Goal: Task Accomplishment & Management: Use online tool/utility

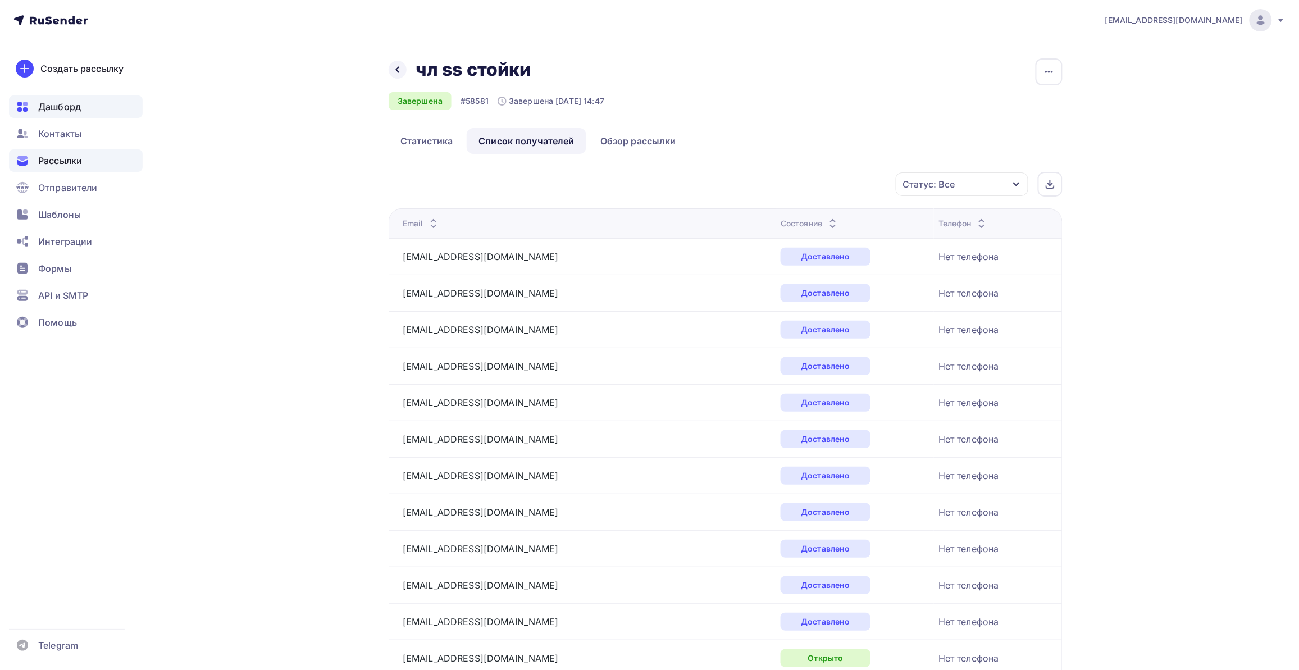
click at [67, 116] on div "Дашборд" at bounding box center [76, 106] width 134 height 22
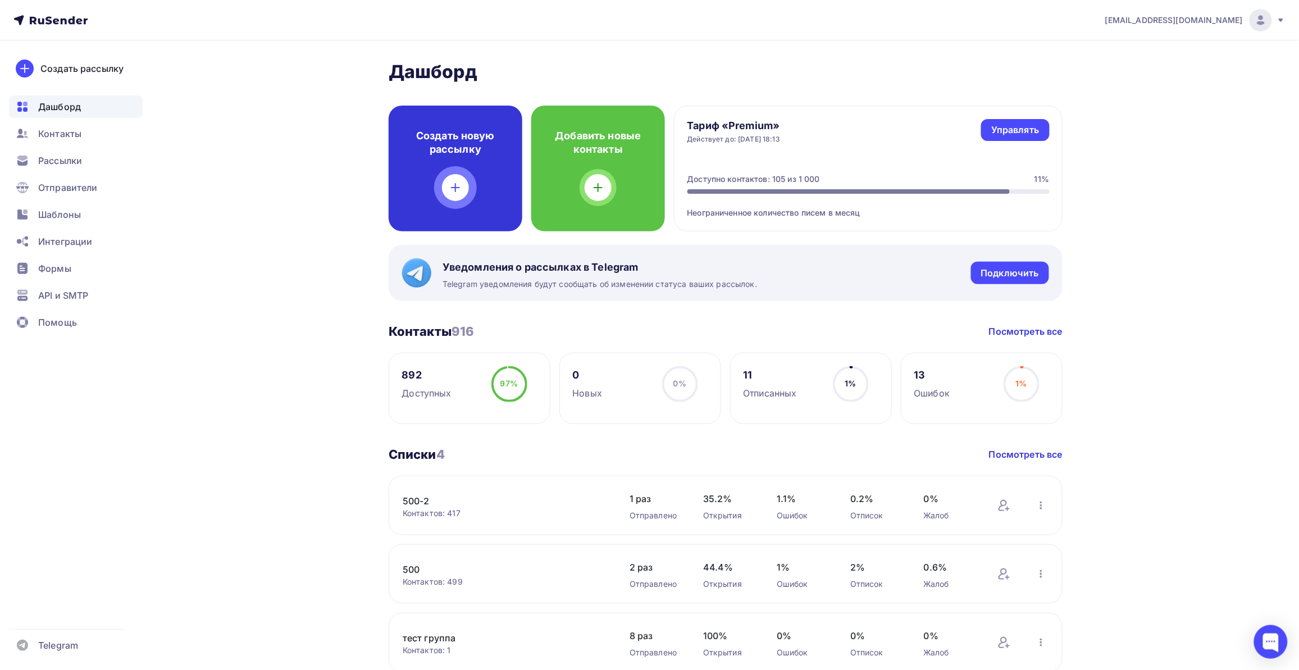
click at [481, 131] on h4 "Создать новую рассылку" at bounding box center [456, 142] width 98 height 27
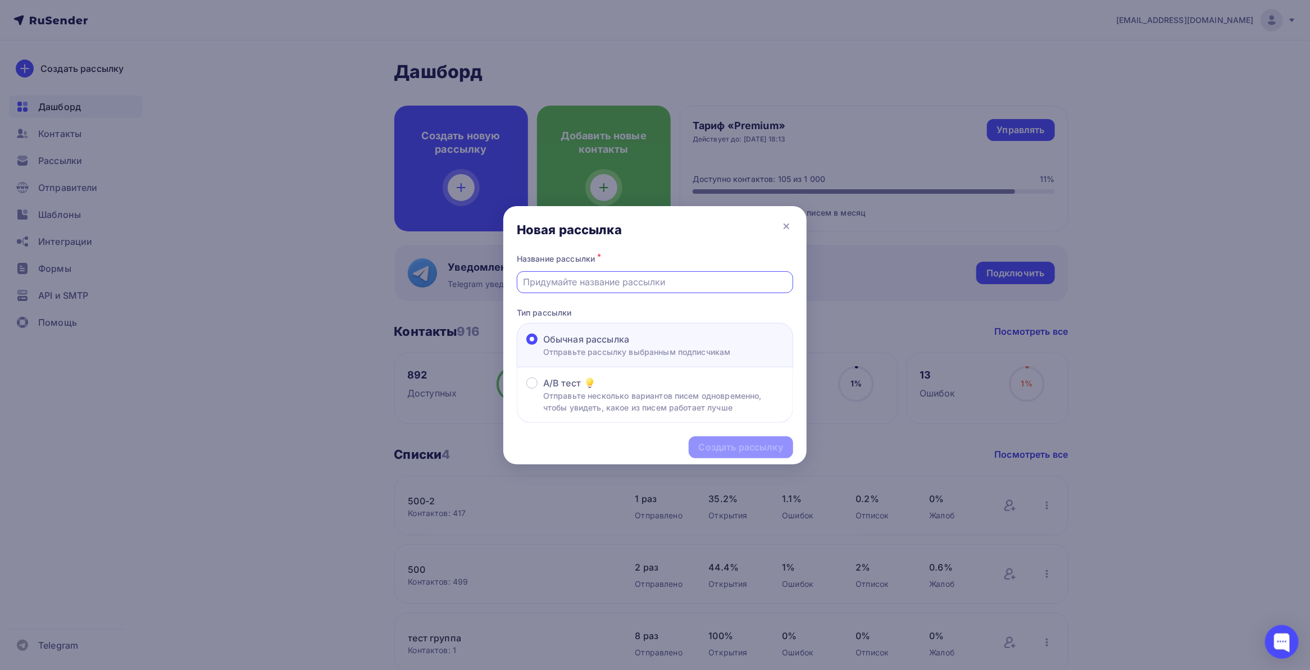
click at [616, 285] on input "text" at bounding box center [654, 281] width 263 height 13
type input "Ч"
click at [66, 538] on div at bounding box center [655, 335] width 1310 height 670
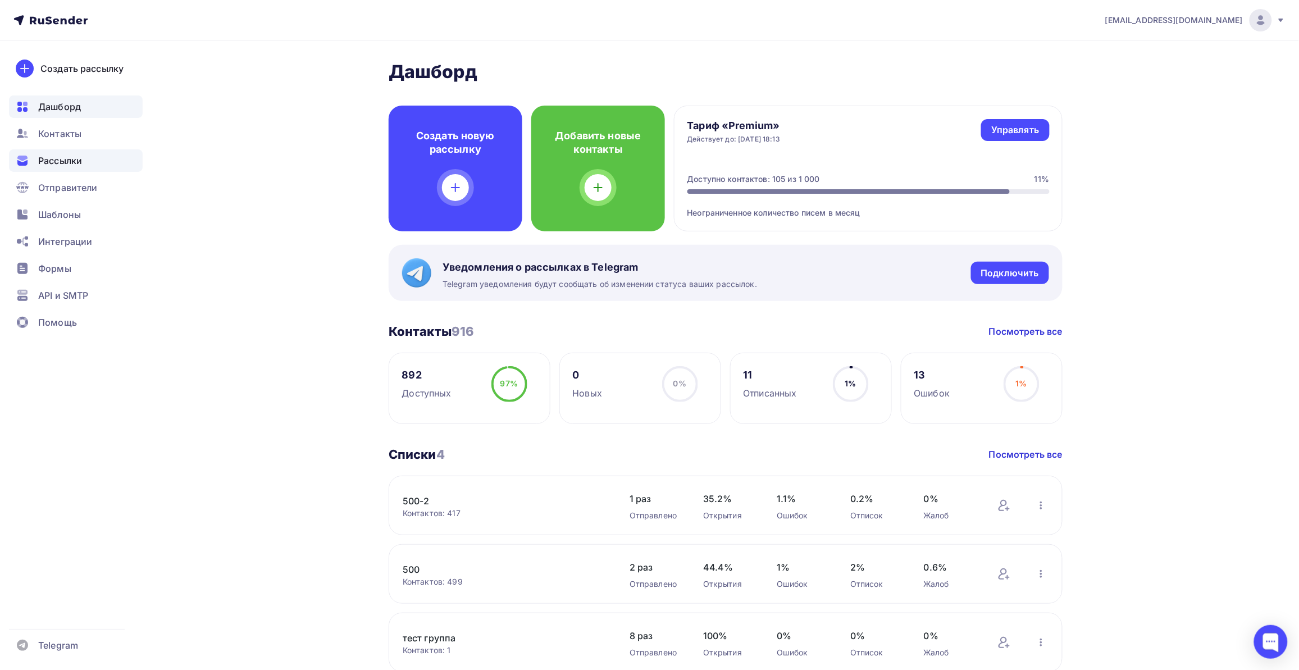
click at [81, 156] on span "Рассылки" at bounding box center [60, 160] width 44 height 13
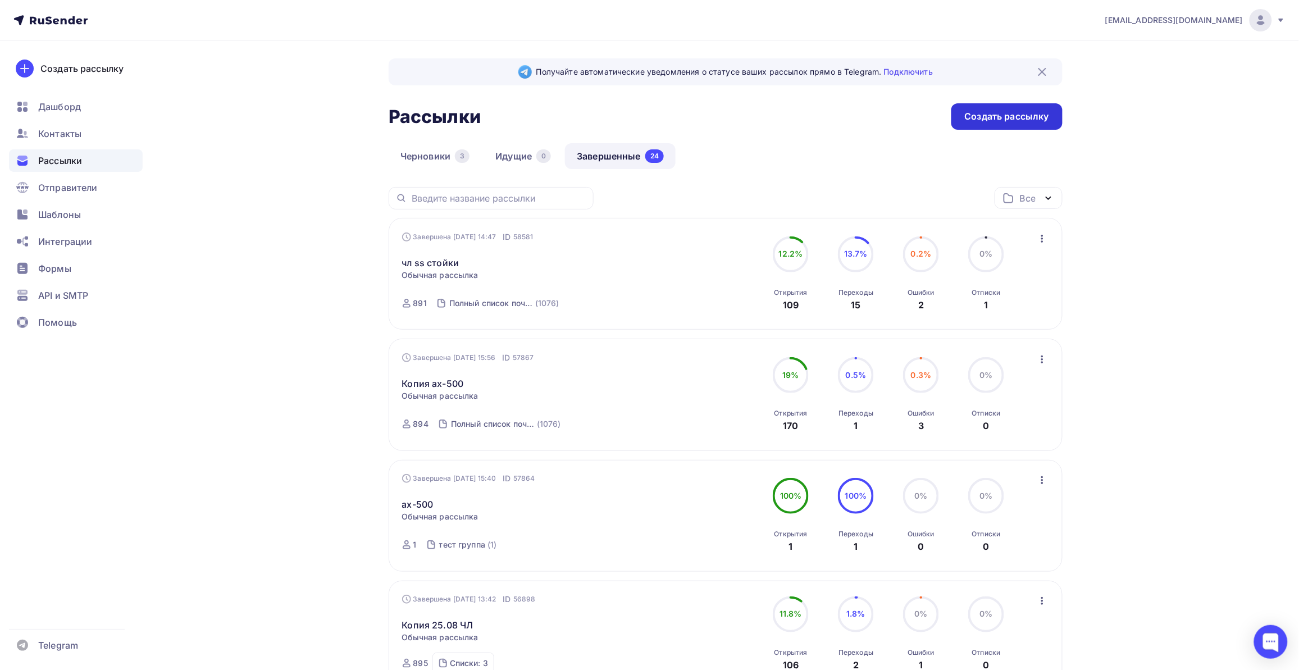
click at [1012, 122] on div "Создать рассылку" at bounding box center [1006, 116] width 111 height 26
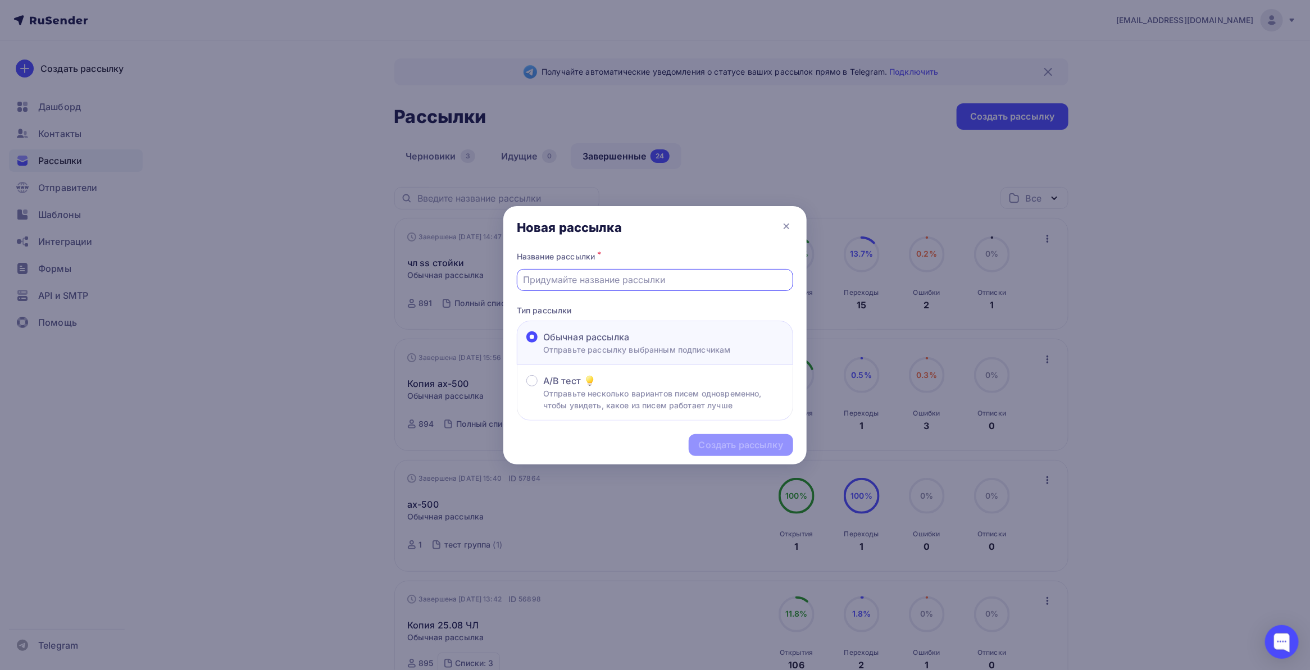
click at [587, 278] on input "text" at bounding box center [654, 279] width 263 height 13
type input "ЧЛ Инструмент+доставка"
click at [746, 444] on div "Создать рассылку" at bounding box center [741, 445] width 84 height 13
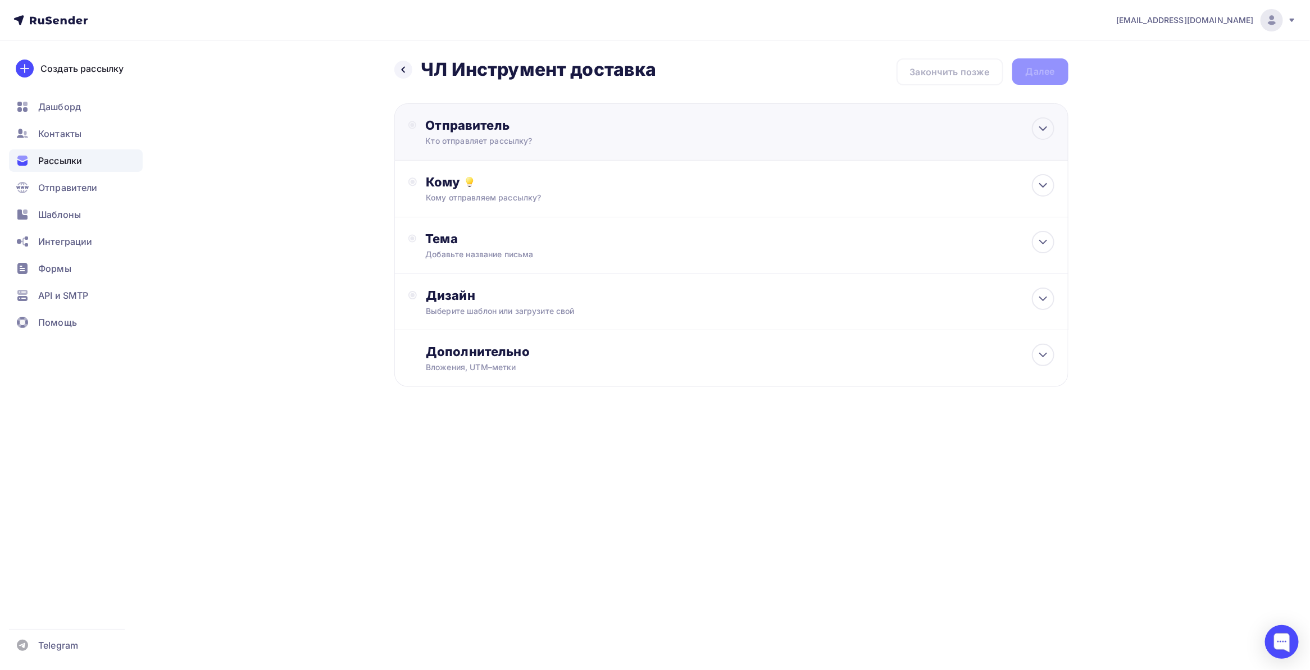
click at [548, 135] on div "Кто отправляет рассылку?" at bounding box center [534, 140] width 219 height 11
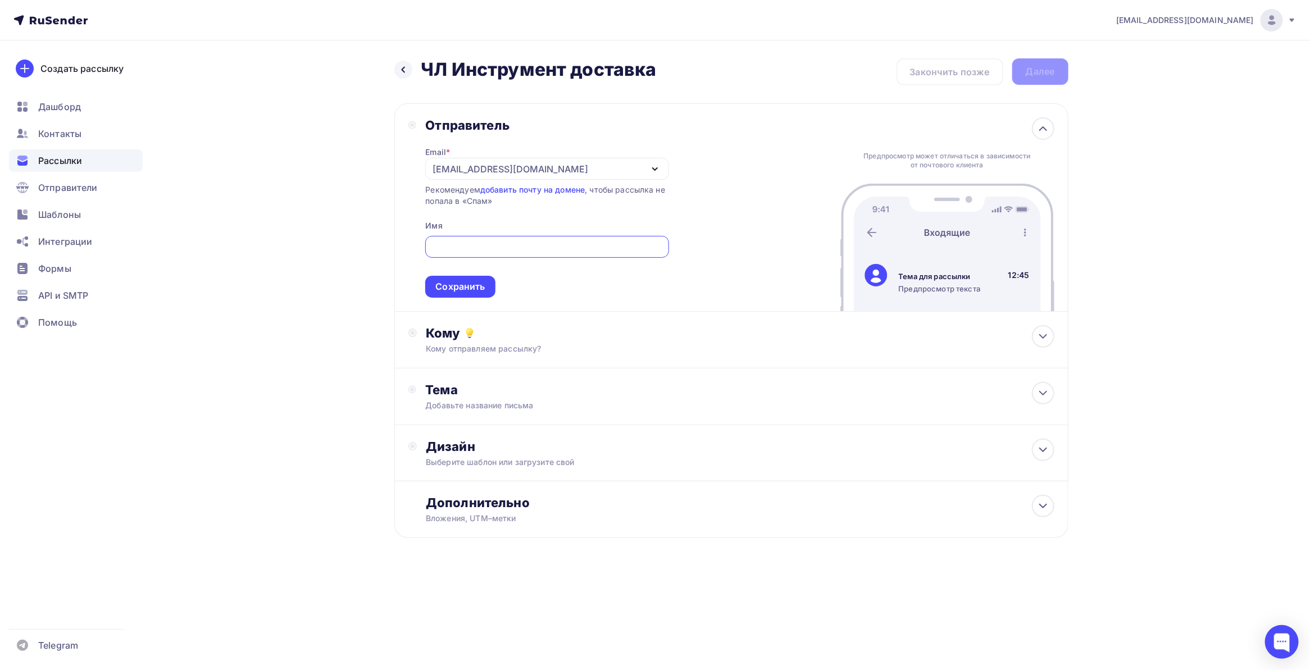
click at [489, 177] on div "[EMAIL_ADDRESS][DOMAIN_NAME]" at bounding box center [546, 169] width 243 height 22
click at [482, 198] on div "[EMAIL_ADDRESS][DOMAIN_NAME]" at bounding box center [518, 201] width 158 height 13
click at [478, 243] on input "text" at bounding box center [547, 246] width 230 height 13
type input "[DOMAIN_NAME]"
click at [467, 285] on div "Сохранить" at bounding box center [459, 286] width 49 height 13
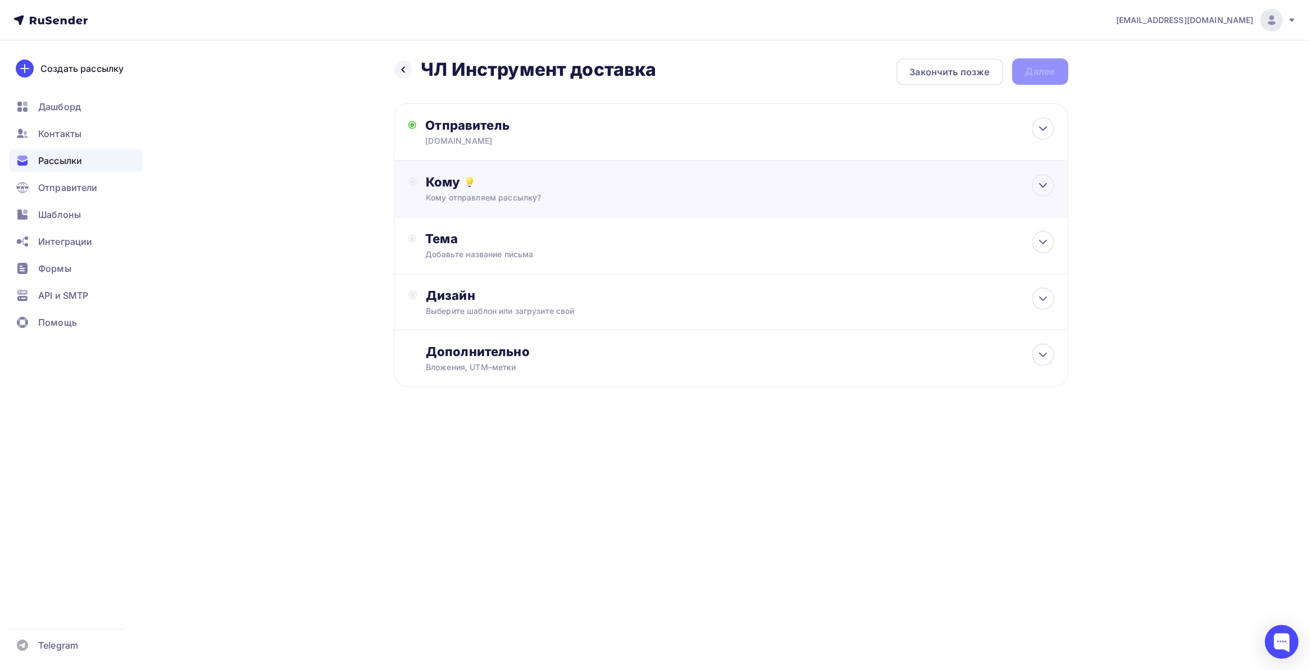
click at [602, 195] on div "Кому отправляем рассылку?" at bounding box center [709, 197] width 566 height 11
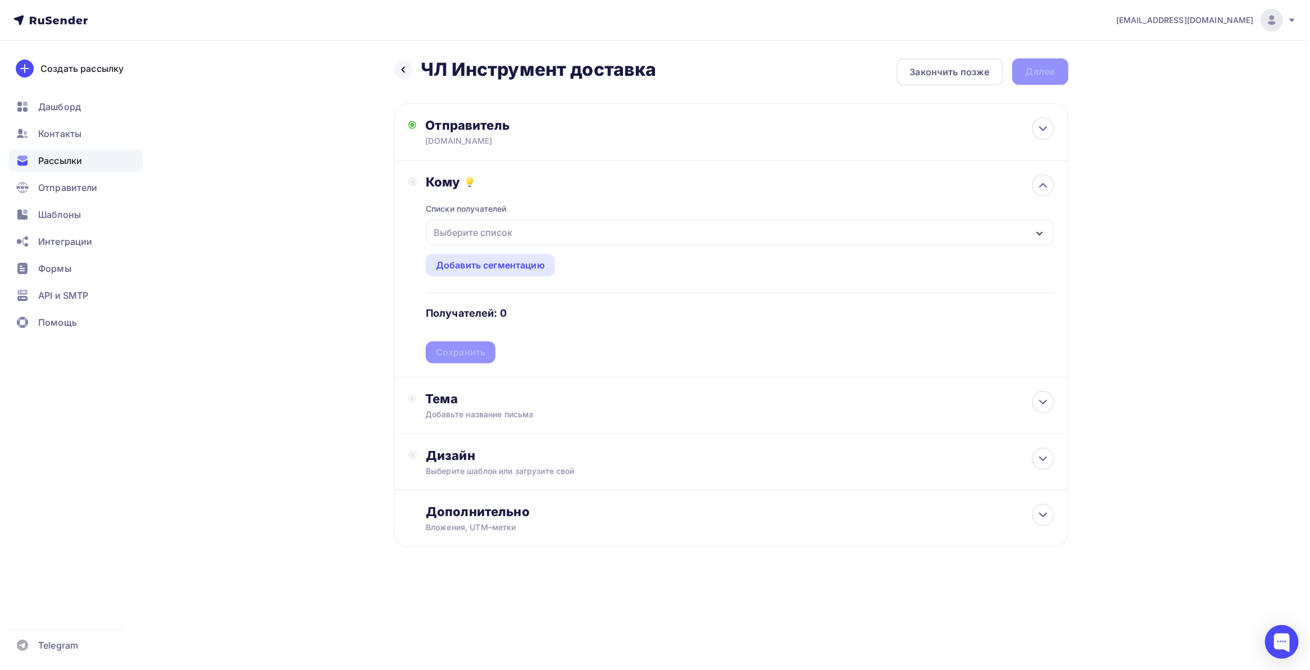
click at [516, 237] on div "Выберите список" at bounding box center [473, 232] width 88 height 20
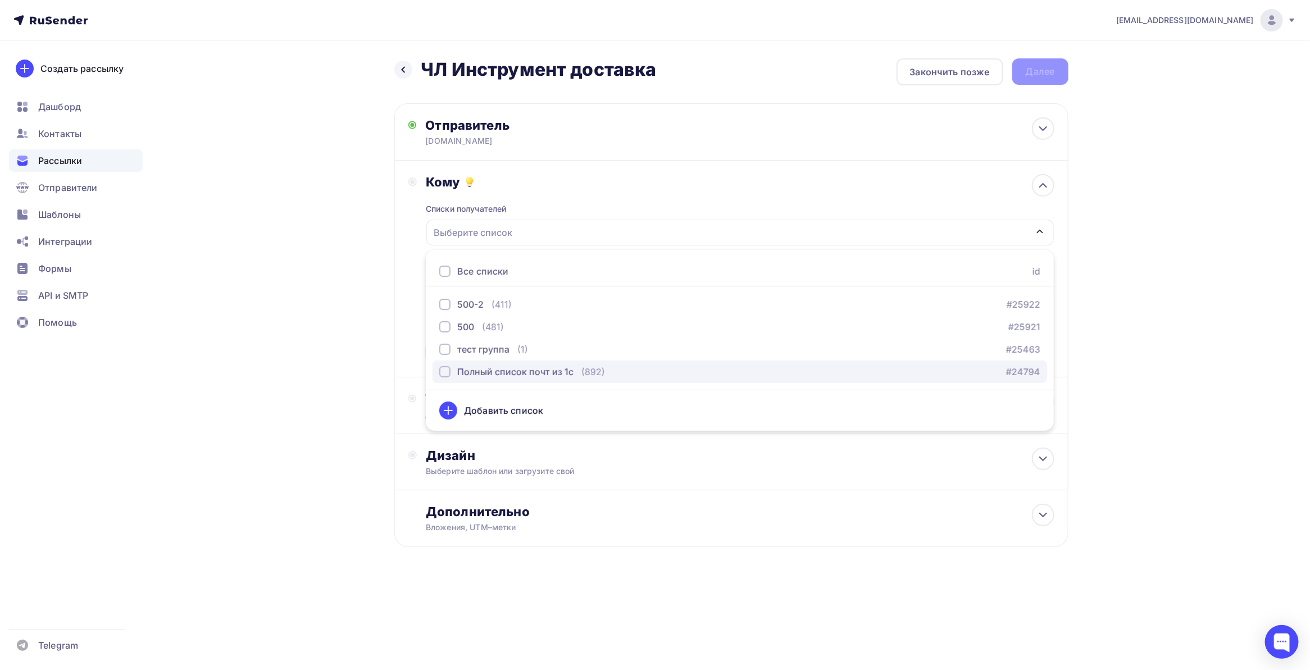
click at [447, 366] on div "button" at bounding box center [444, 371] width 11 height 11
click at [349, 366] on div "Назад ЧЛ Инструмент доставка ЧЛ Инструмент доставка Закончить позже Далее Отпра…" at bounding box center [655, 329] width 921 height 579
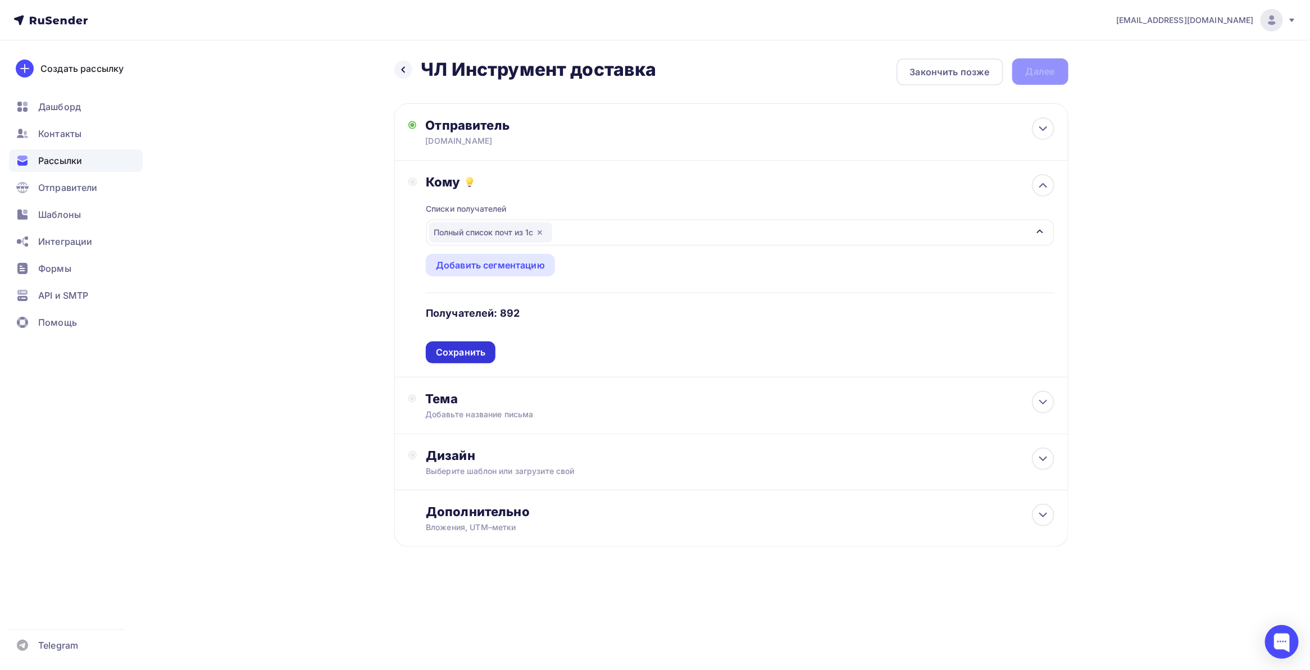
click at [458, 352] on div "Сохранить" at bounding box center [460, 352] width 49 height 13
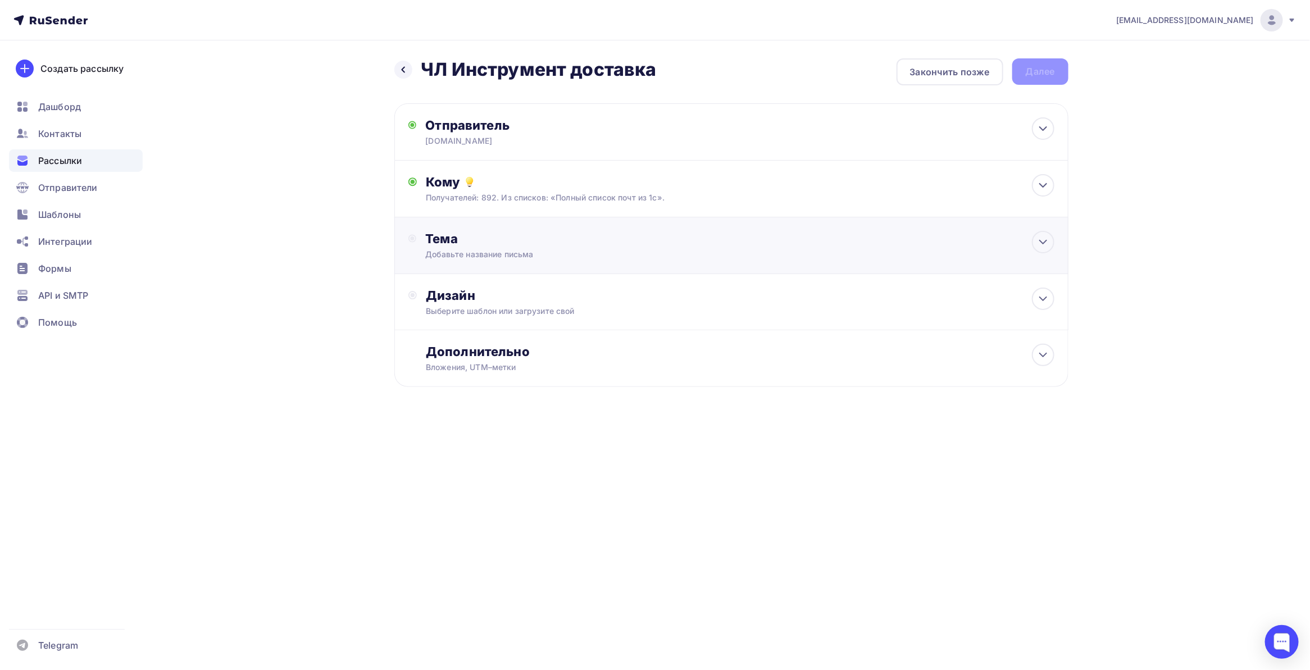
click at [517, 245] on div "Тема" at bounding box center [536, 239] width 222 height 16
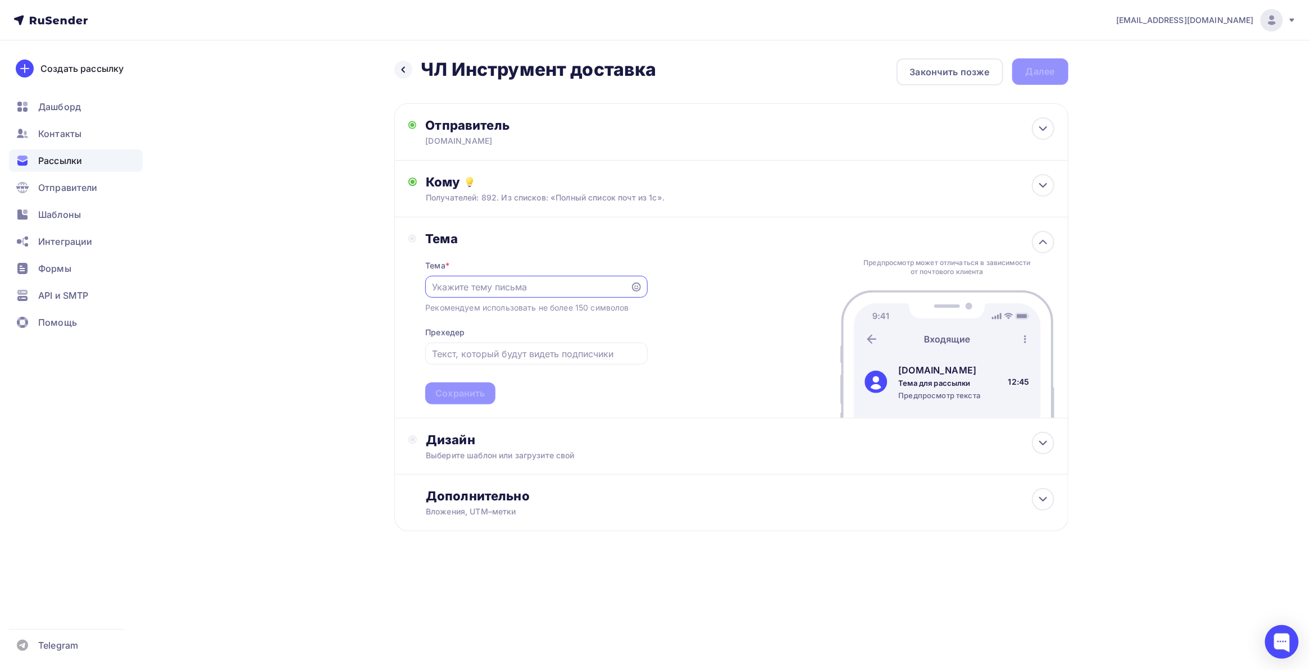
click at [524, 290] on input "text" at bounding box center [528, 286] width 192 height 13
paste input "🎯 Выгоднее не бывает! Бесплатная доставка на швы 🚚 + инструмент в подарок! 🎁"
drag, startPoint x: 524, startPoint y: 290, endPoint x: 395, endPoint y: 290, distance: 129.2
click at [395, 290] on div "Тема Тема * 🎯 Выгоднее не бывает! Бесплатная доставка на швы 🚚 + инструмент в п…" at bounding box center [731, 317] width 674 height 201
click at [462, 281] on input "🎯 Выгоднее не бывает! Бесплатная доставка на швы 🚚 + инструмент в подарок! 🎁" at bounding box center [528, 286] width 192 height 13
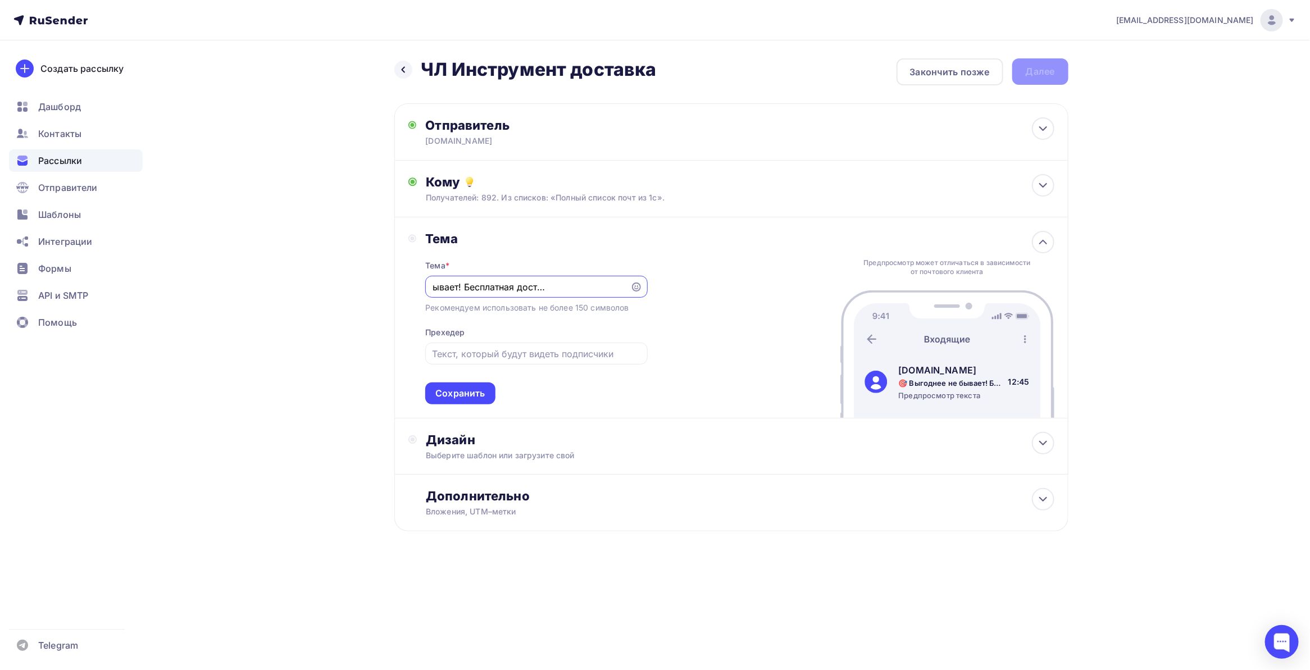
scroll to position [0, 97]
drag, startPoint x: 532, startPoint y: 285, endPoint x: 611, endPoint y: 286, distance: 78.6
click at [611, 286] on input "🎯 Выгоднее не бывает! Бесплатная доставка на швы 🚚 + инструмент в подарок! 🎁" at bounding box center [528, 286] width 192 height 13
click at [575, 286] on input "🎯 Выгоднее не бывает! Бесплатная доставка на швы 🚚 + инструмент в подарок! 🎁" at bounding box center [528, 286] width 192 height 13
click at [548, 286] on input "🎯 Выгоднее не бывает! Бесплатная доставка на швы 🚚 + инструмент в подарок! 🎁" at bounding box center [528, 286] width 192 height 13
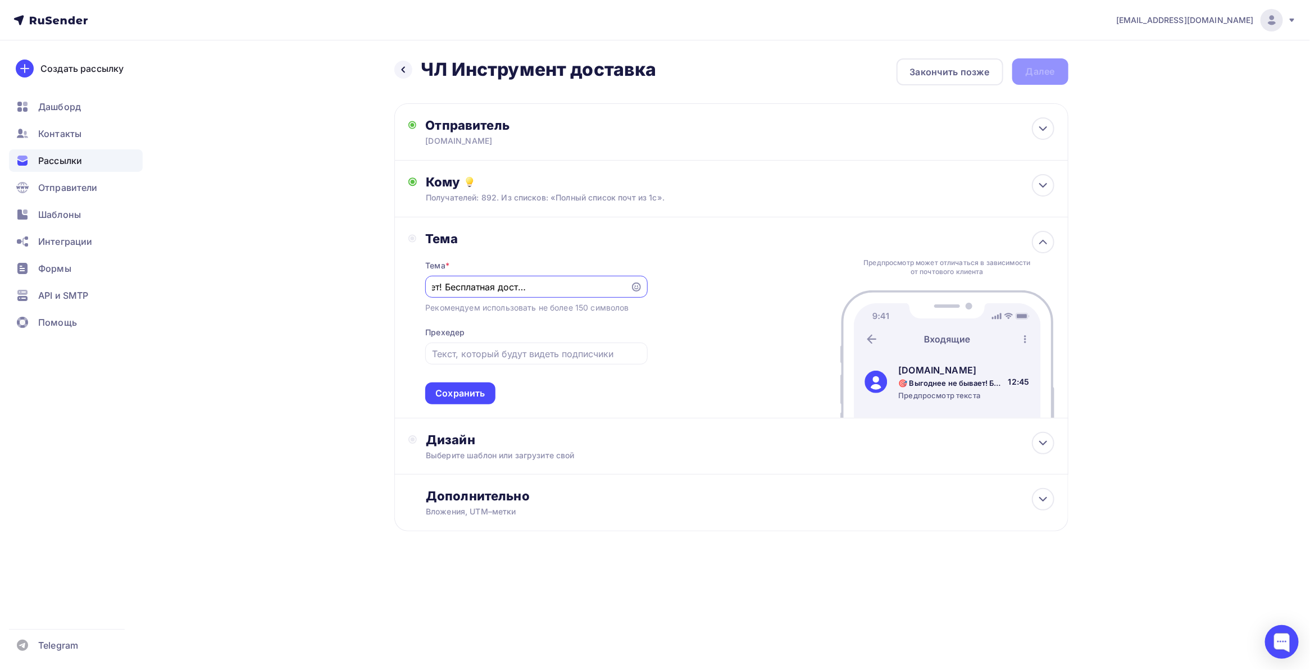
drag, startPoint x: 540, startPoint y: 285, endPoint x: 572, endPoint y: 284, distance: 32.0
click at [572, 284] on input "🎯 Выгоднее не бывает! Бесплатная доставка на швы 🚚 + инструмент в подарок! 🎁" at bounding box center [528, 286] width 192 height 13
click at [576, 288] on input "🎯 Выгоднее не бывает! Бесплатная доставка 🚚 + инструмент в подарок! 🎁" at bounding box center [528, 286] width 192 height 13
drag, startPoint x: 580, startPoint y: 285, endPoint x: 625, endPoint y: 284, distance: 45.0
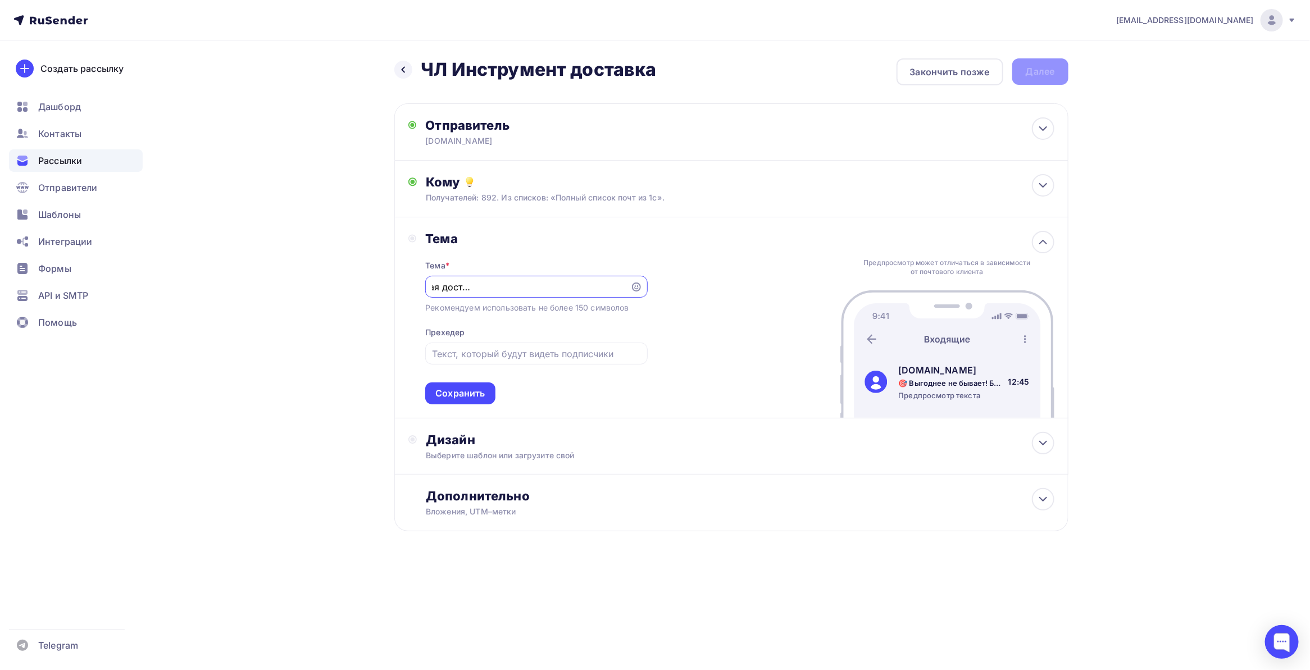
click at [625, 284] on div "🎯 Выгоднее не бывает! Бесплатная доставка 🚚 + инструмент в подарок! 🎁" at bounding box center [536, 287] width 222 height 22
click at [607, 282] on input "🎯 Выгоднее не бывает! Бесплатная доставка 🚚 + инструмент в подарок! 🎁" at bounding box center [528, 286] width 192 height 13
drag, startPoint x: 560, startPoint y: 288, endPoint x: 397, endPoint y: 280, distance: 163.1
click at [397, 280] on div "Тема Тема * 🎯 Выгоднее не бывает! Бесплатная доставка 🚚 + инструмент в подарок!…" at bounding box center [731, 317] width 674 height 201
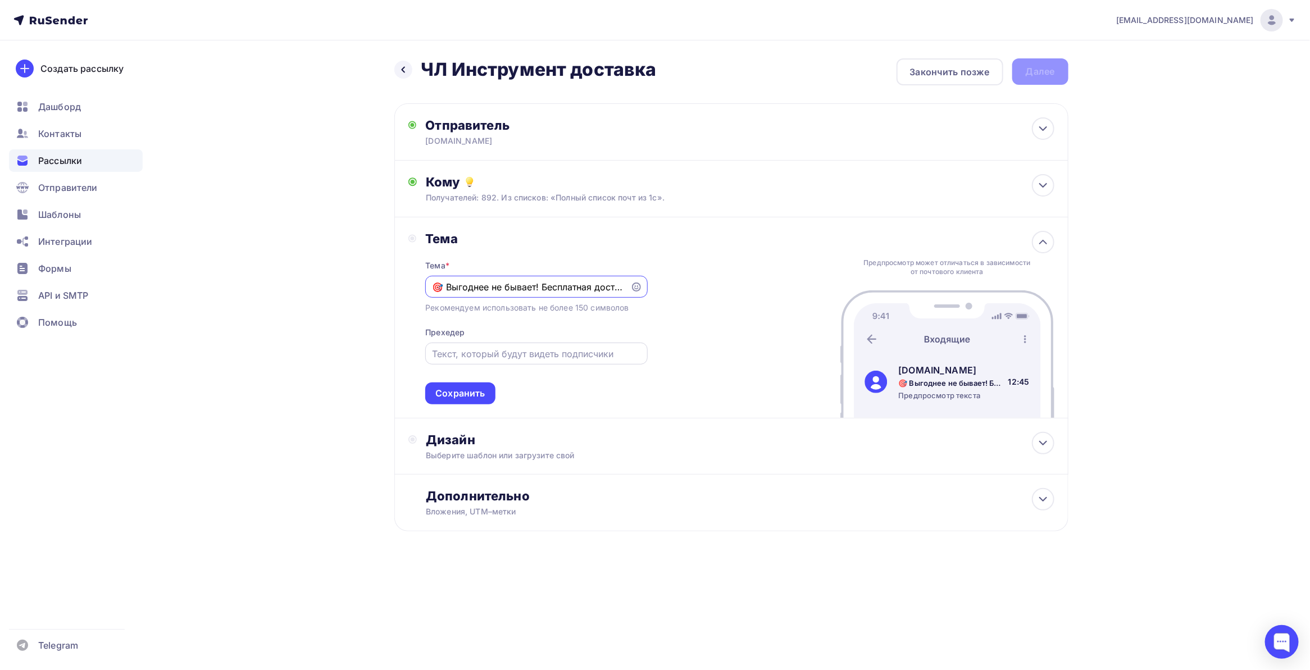
type input "🎯 Выгоднее не бывает! Бесплатная доставка 🚚 + инструмент в подарок! 🎁"
click at [479, 349] on input "text" at bounding box center [536, 353] width 209 height 13
drag, startPoint x: 542, startPoint y: 287, endPoint x: 634, endPoint y: 284, distance: 91.6
click at [634, 284] on div "🎯 Выгоднее не бывает! Бесплатная доставка 🚚 + инструмент в подарок! 🎁" at bounding box center [536, 287] width 222 height 22
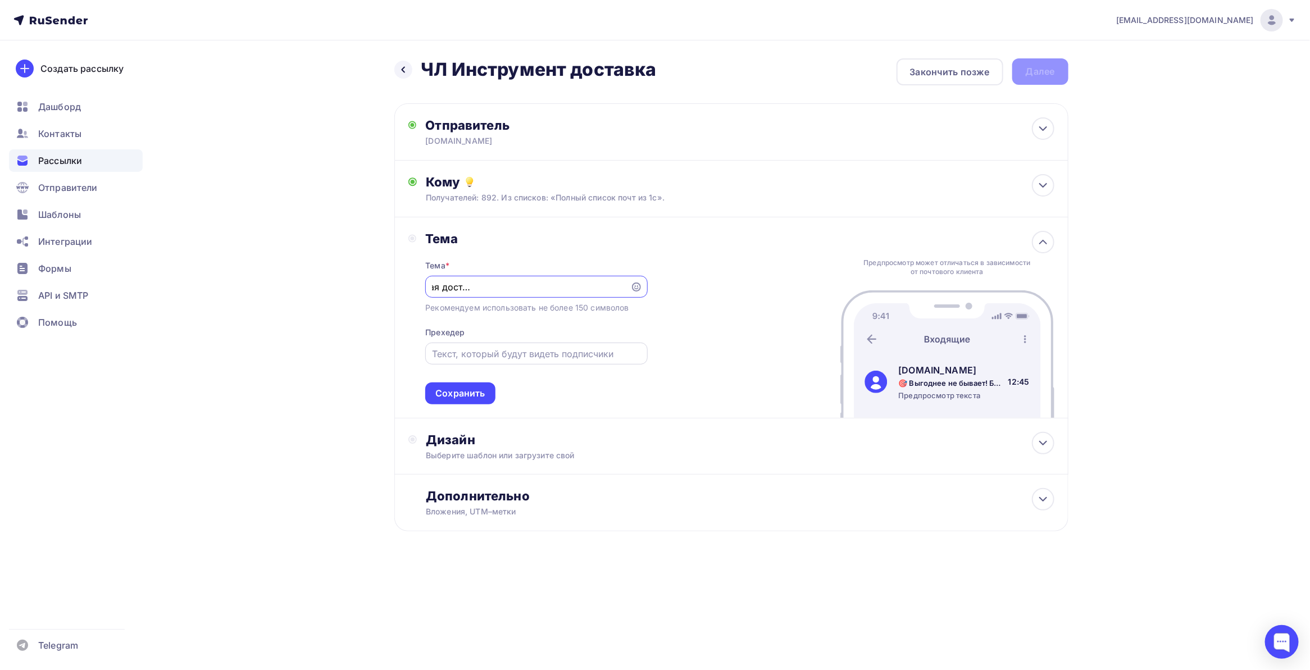
click at [515, 351] on input "text" at bounding box center [536, 353] width 209 height 13
paste input "Готовьтесь к сезону с максимальной выгодой! Получите 6-й набор инструментов в п…"
drag, startPoint x: 491, startPoint y: 354, endPoint x: 400, endPoint y: 347, distance: 91.3
click at [400, 347] on div "Тема Тема * 🎯 Выгоднее не бывает! Бесплатная доставка 🚚 + инструмент в подарок!…" at bounding box center [731, 317] width 674 height 201
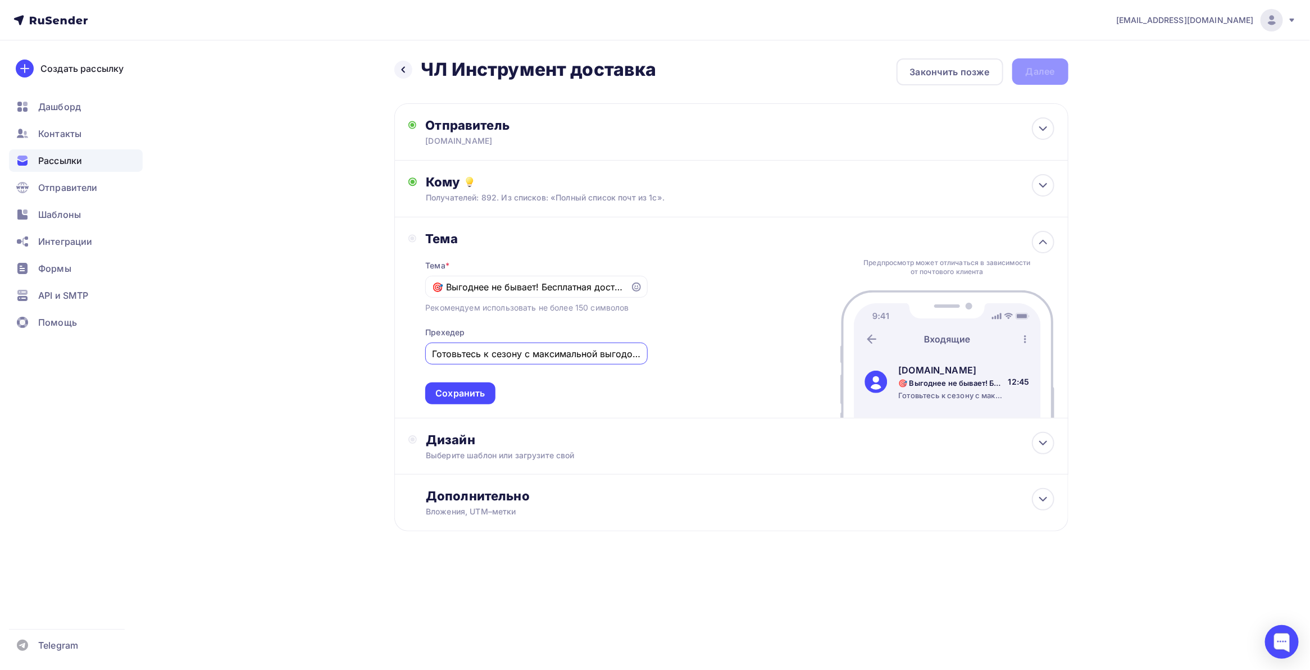
click at [466, 354] on input "Готовьтесь к сезону с максимальной выгодой! Получите 6-й набор инструментов в п…" at bounding box center [536, 353] width 209 height 13
drag, startPoint x: 494, startPoint y: 293, endPoint x: 655, endPoint y: 282, distance: 161.0
click at [656, 283] on div "Тема Тема * 🎯 Выгоднее не бывает! Бесплатная доставка 🚚 + инструмент в подарок!…" at bounding box center [731, 317] width 674 height 201
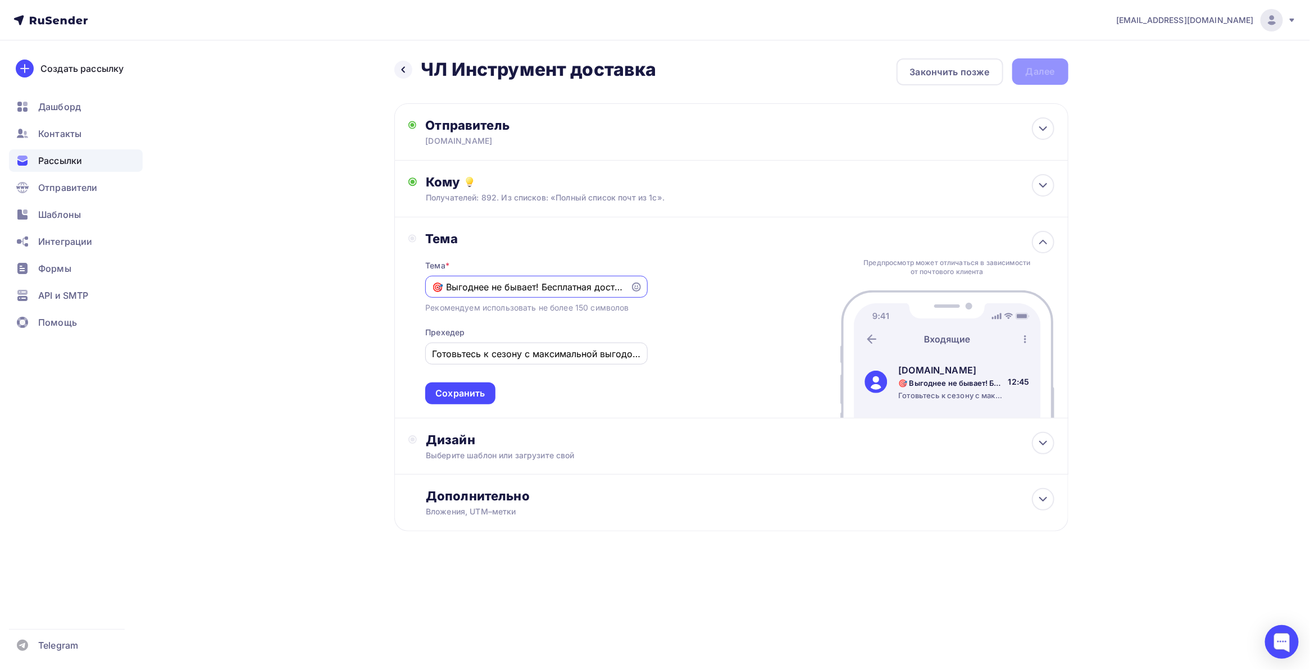
click at [438, 347] on input "Готовьтесь к сезону с максимальной выгодой! Получите 6-й набор инструментов в п…" at bounding box center [536, 353] width 209 height 13
drag, startPoint x: 436, startPoint y: 348, endPoint x: 410, endPoint y: 348, distance: 25.8
click at [410, 348] on div "Тема Тема * 🎯 Выгоднее не бывает! Бесплатная доставка 🚚 + инструмент в подарок!…" at bounding box center [527, 318] width 239 height 174
drag, startPoint x: 427, startPoint y: 351, endPoint x: 432, endPoint y: 349, distance: 5.9
click at [428, 351] on div "Готовьтесь к сезону с максимальной выгодой! Получите 6-й набор инструментов в п…" at bounding box center [536, 354] width 222 height 22
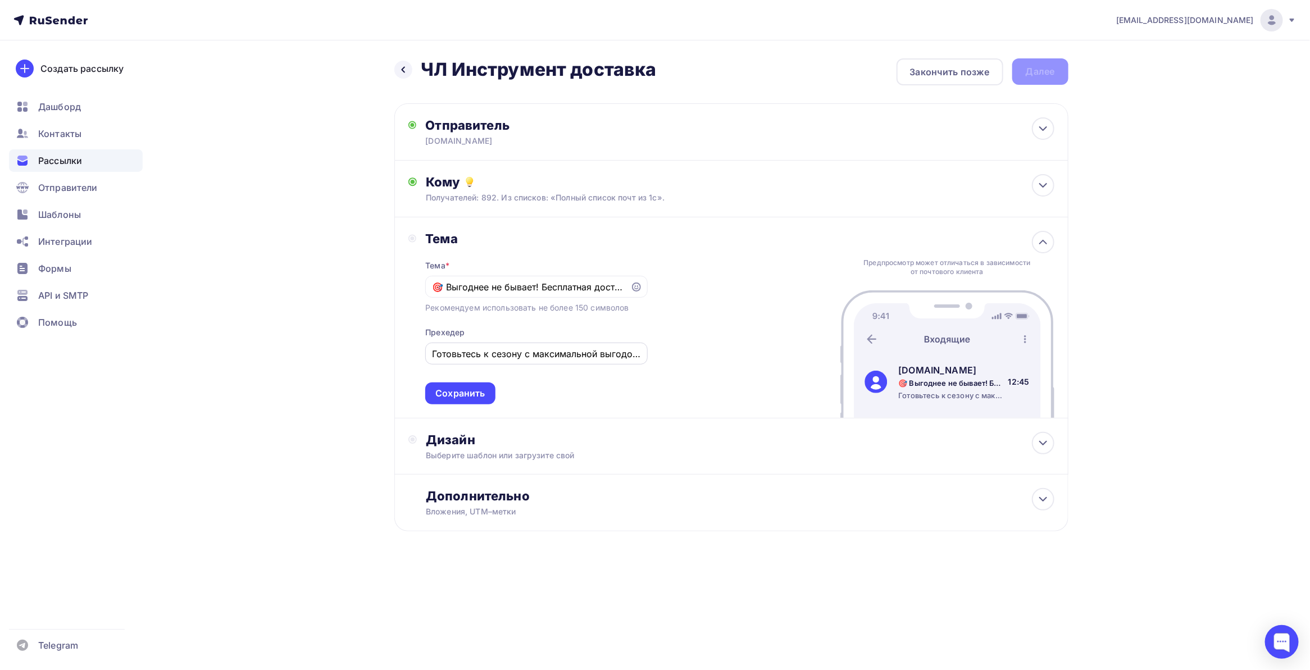
click at [433, 349] on input "Готовьтесь к сезону с максимальной выгодой! Получите 6-й набор инструментов в п…" at bounding box center [536, 353] width 209 height 13
paste input "🚀"
click at [515, 358] on input "🚀Готовьтесь к сезону с максимальной выгодой! Получите 6-й набор инструментов в …" at bounding box center [536, 353] width 209 height 13
drag, startPoint x: 538, startPoint y: 348, endPoint x: 601, endPoint y: 352, distance: 63.0
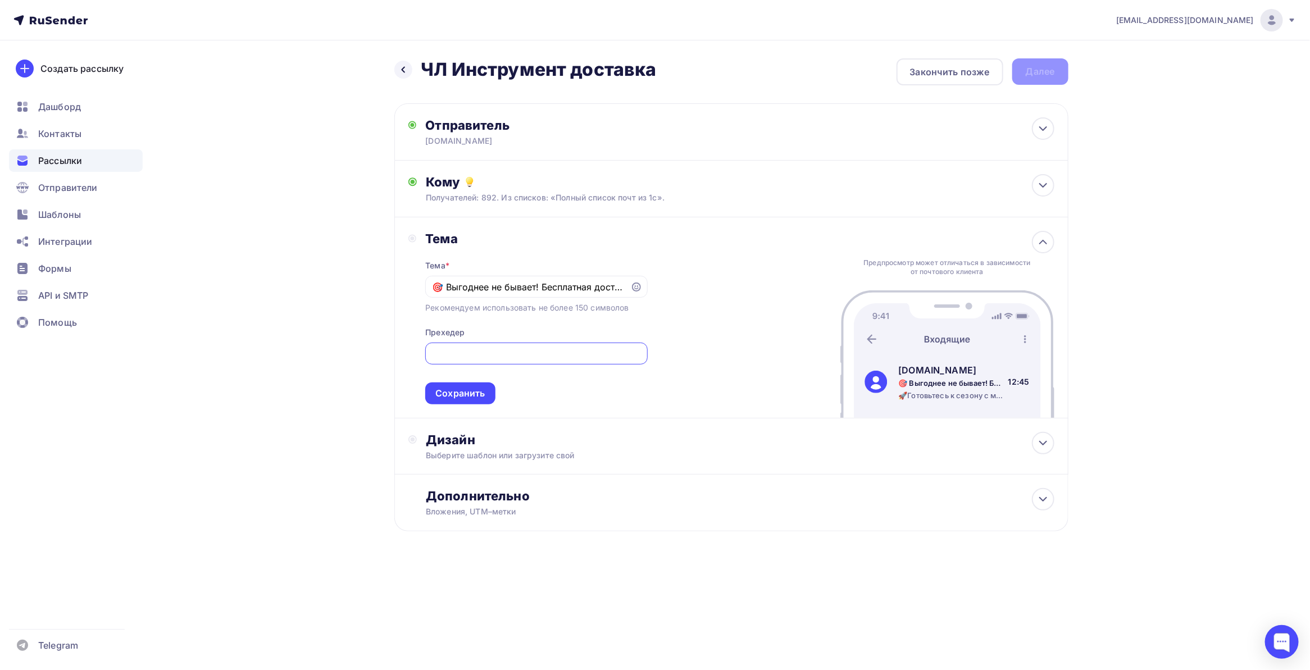
click at [601, 352] on input "🚀Готовьтесь к сезону с максимальной выгодой! Получите 6-й набор инструментов в …" at bounding box center [536, 353] width 209 height 13
click at [525, 358] on input "🚀Готовьтесь к сезону с максимальной выгодой! Получите 6-й набор инструментов в …" at bounding box center [536, 353] width 209 height 13
drag, startPoint x: 443, startPoint y: 352, endPoint x: 541, endPoint y: 352, distance: 98.3
click at [515, 352] on input "🚀Готовьтесь к сезону с максимальной выгодой! Получите 6-й набор инструментов в …" at bounding box center [536, 353] width 209 height 13
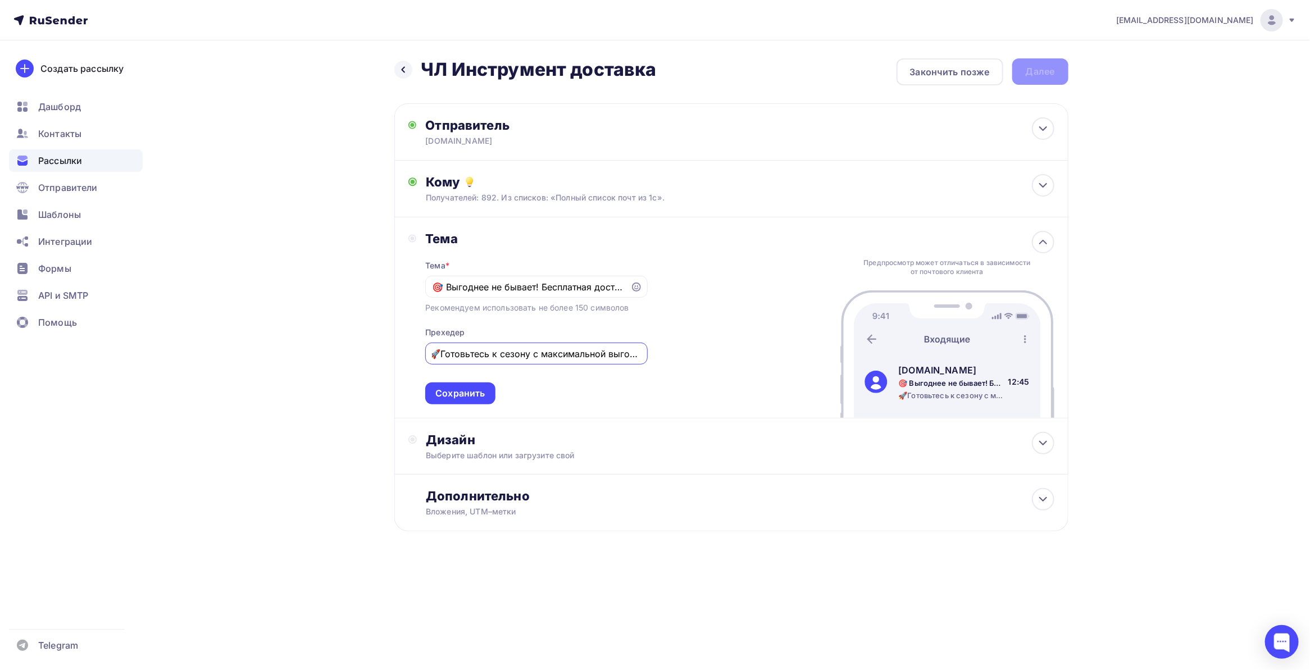
click at [548, 352] on input "🚀Готовьтесь к сезону с максимальной выгодой! Получите 6-й набор инструментов в …" at bounding box center [536, 353] width 209 height 13
drag, startPoint x: 530, startPoint y: 352, endPoint x: 559, endPoint y: 352, distance: 29.2
click at [559, 352] on input "🚀Готовьтесь к сезону с максимальной выгодой! Получите 6-й набор инструментов в …" at bounding box center [536, 353] width 209 height 13
click at [562, 352] on input "🚀Готовьтесь к сезону с максимальной выгодой! Получите 6-й набор инструментов в …" at bounding box center [536, 353] width 209 height 13
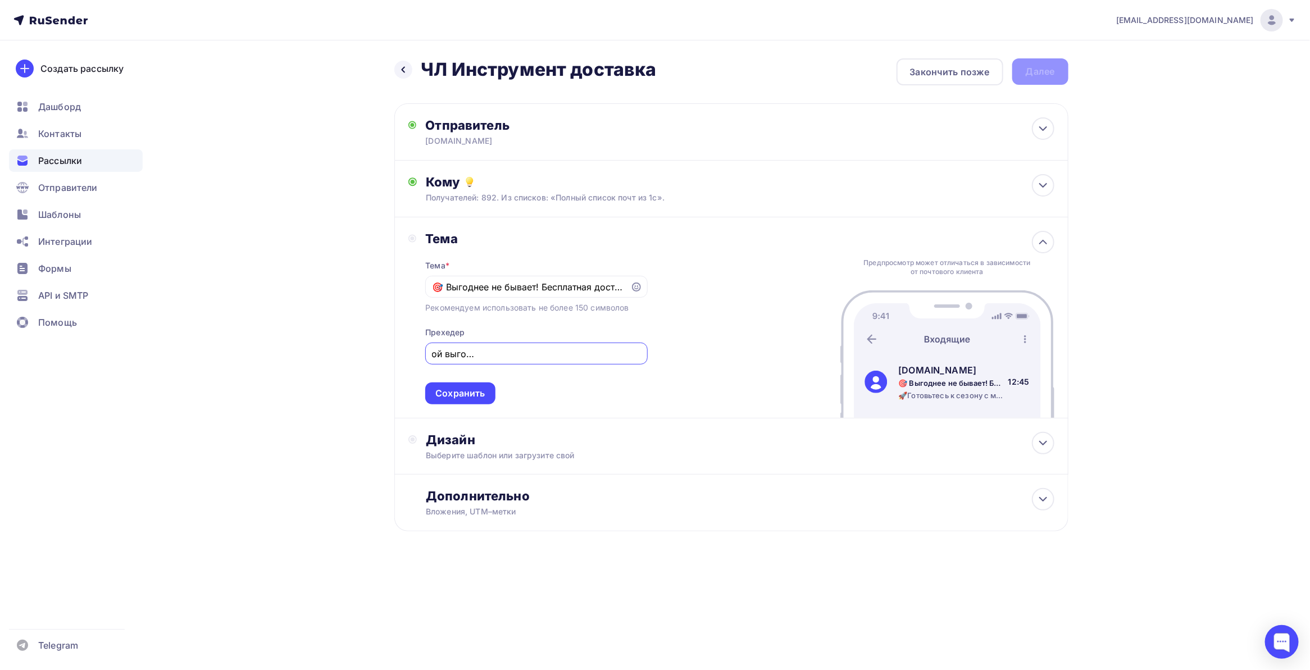
drag, startPoint x: 550, startPoint y: 353, endPoint x: 573, endPoint y: 353, distance: 23.0
click at [573, 353] on input "🚀Готовьтесь к сезону с максимальной выгодой! Получите 6-й набор инструментов в …" at bounding box center [536, 353] width 209 height 13
drag, startPoint x: 604, startPoint y: 352, endPoint x: 611, endPoint y: 352, distance: 6.8
click at [611, 352] on input "🚀Готовьтесь к сезону с максимальной выгодой! Получите 6-й инструментов в подаро…" at bounding box center [536, 353] width 209 height 13
click at [613, 352] on input "🚀Готовьтесь к сезону с максимальной выгодой! Получите 6-й инструментов в подаро…" at bounding box center [536, 353] width 209 height 13
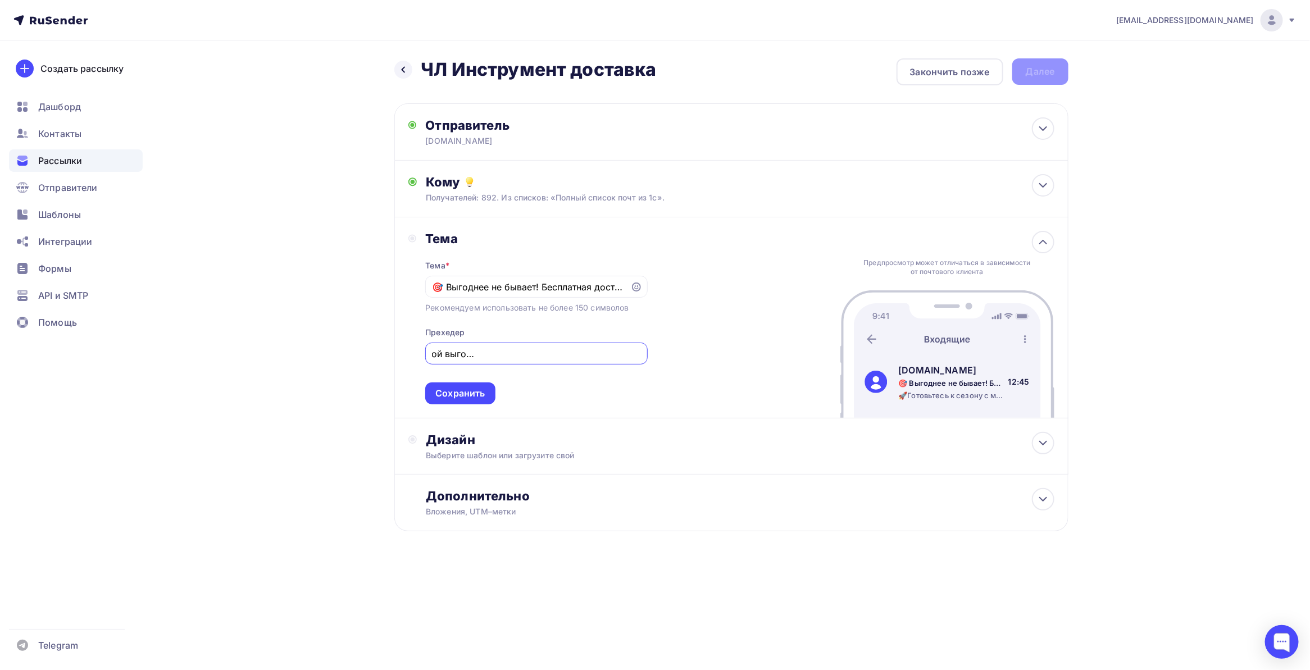
click at [598, 360] on input "🚀Готовьтесь к сезону с максимальной выгодой! Получите 6-й инструмент в подарок …" at bounding box center [536, 353] width 209 height 13
click at [552, 353] on input "🚀Готовьтесь к сезону с максимальной выгодой! Получите 6-й инструмент в подарок …" at bounding box center [536, 353] width 209 height 13
click at [585, 355] on input "🚀Готовьтесь к сезону с максимальной выгодой! Получите 6-й инструмент в подарок …" at bounding box center [536, 353] width 209 height 13
drag, startPoint x: 595, startPoint y: 354, endPoint x: 628, endPoint y: 354, distance: 32.6
click at [628, 354] on input "🚀Готовьтесь к сезону с максимальной выгодой! Получите 6-й инструмент в подарок …" at bounding box center [536, 353] width 209 height 13
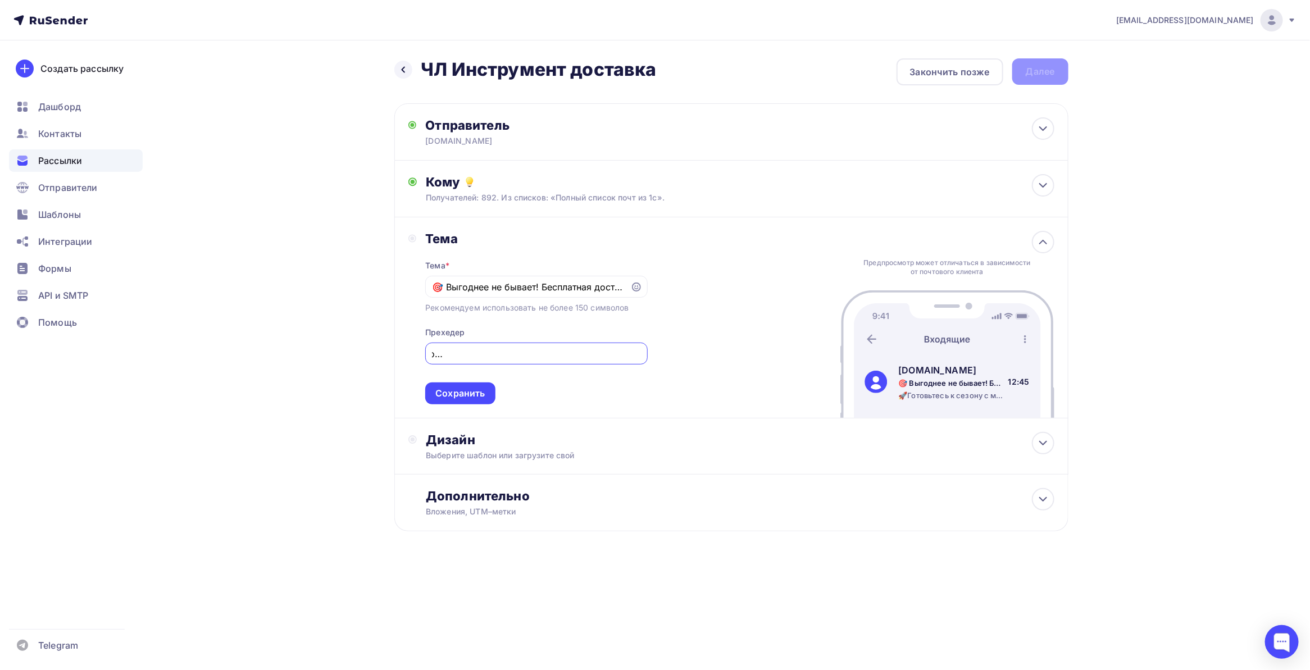
scroll to position [0, 206]
click at [605, 354] on input "🚀Готовьтесь к сезону с максимальной выгодой! Получите 6-й инструмент в подарок …" at bounding box center [536, 353] width 209 height 13
drag, startPoint x: 613, startPoint y: 351, endPoint x: 628, endPoint y: 351, distance: 14.6
click at [628, 351] on input "🚀Готовьтесь к сезону с максимальной выгодой! Получите 6-й инструмент в подарок …" at bounding box center [536, 353] width 209 height 13
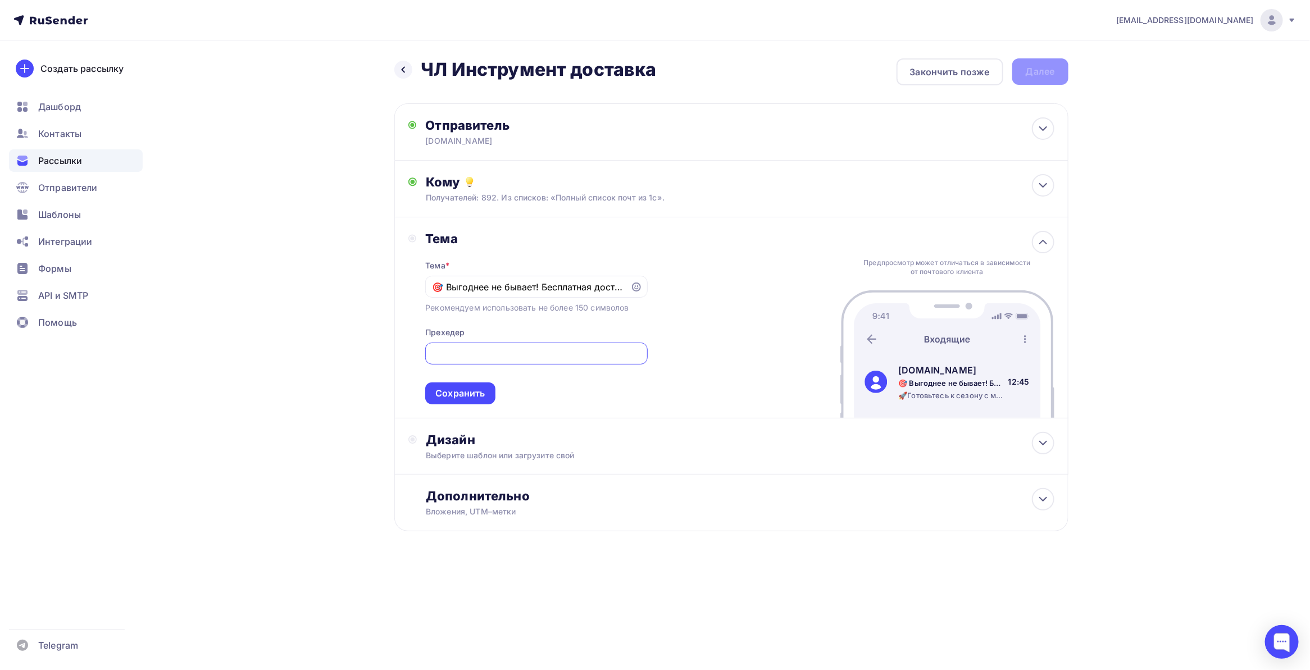
click at [609, 350] on input "🚀Готовьтесь к сезону с максимальной выгодой! Получите 6-й инструмент в подарок …" at bounding box center [536, 353] width 209 height 13
drag, startPoint x: 597, startPoint y: 350, endPoint x: 655, endPoint y: 350, distance: 58.4
click at [655, 350] on div "Тема Тема * 🎯 Выгоднее не бывает! Бесплатная доставка 🚚 + инструмент в подарок!…" at bounding box center [731, 317] width 674 height 201
click at [609, 349] on input "🚀Готовьтесь к сезону с максимальной выгодой! Получите 6-й инструмент в подарок …" at bounding box center [536, 353] width 209 height 13
click at [639, 354] on input "🚀Готовьтесь к сезону с максимальной выгодой! Получите 6-й инструмент в подарок …" at bounding box center [536, 353] width 209 height 13
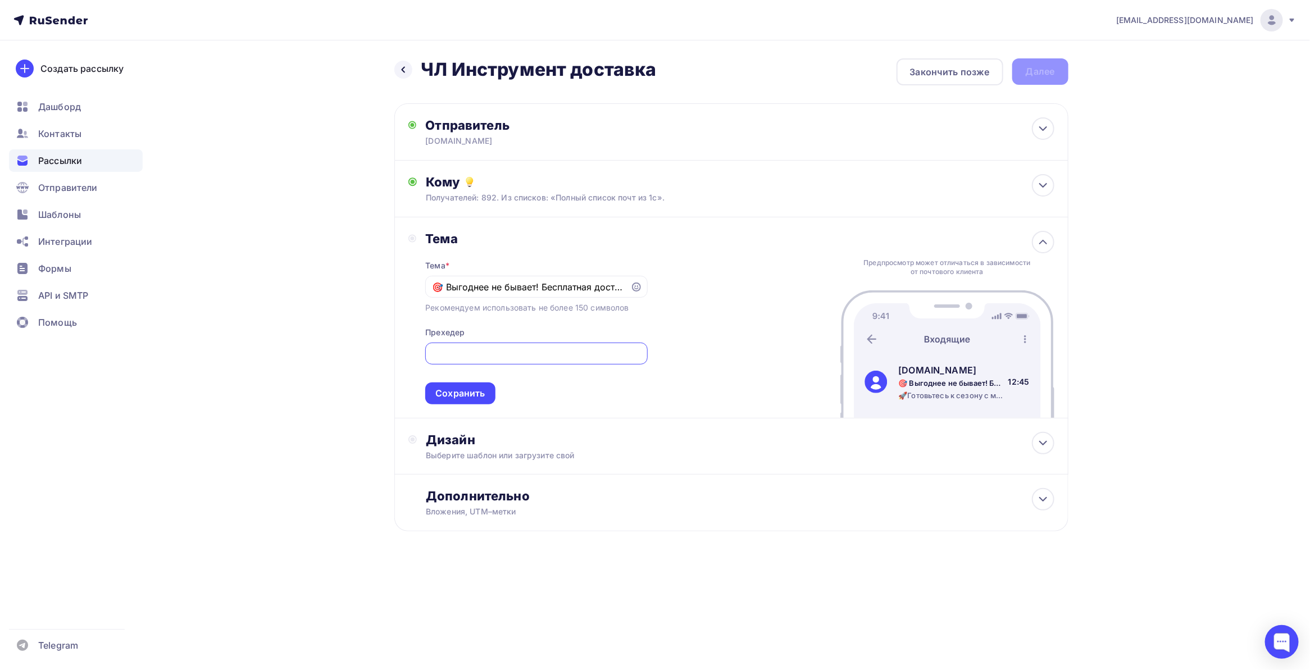
scroll to position [0, 0]
click at [486, 355] on input "🚀Готовьтесь к сезону с максимальной выгодой! Получите 6-й инструмент в подарок …" at bounding box center [536, 353] width 209 height 13
click at [479, 354] on input "🚀Готовьтесь к сезону с максимальной выгодой! Получите 6-й инструмент в подарок …" at bounding box center [536, 353] width 209 height 13
drag, startPoint x: 534, startPoint y: 354, endPoint x: 587, endPoint y: 352, distance: 52.8
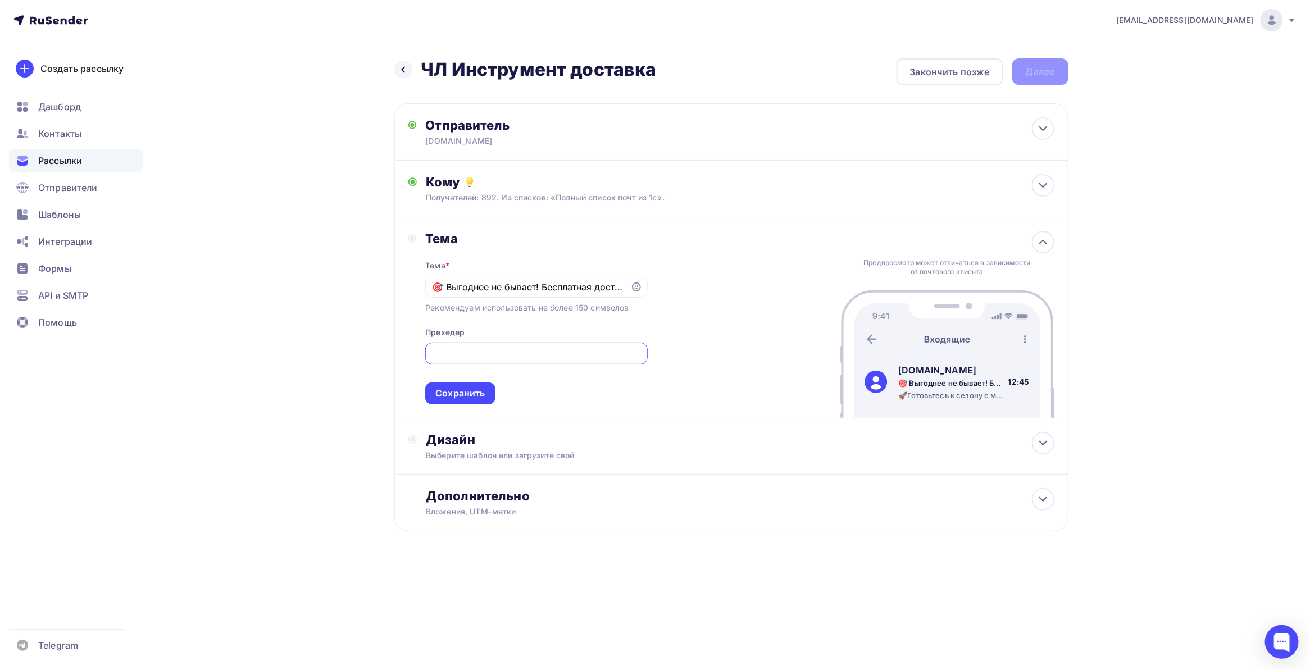
click at [587, 352] on input "🚀Готовьтесь к сезону с максимальной выгодой! Получите 6-й инструмент в подарок …" at bounding box center [536, 353] width 209 height 13
drag, startPoint x: 557, startPoint y: 352, endPoint x: 506, endPoint y: 352, distance: 51.7
click at [557, 352] on input "🚀Готовьтесь к сезону с максимальной выгодой! Получите 6-й инструмент в подарок …" at bounding box center [536, 353] width 209 height 13
drag, startPoint x: 491, startPoint y: 352, endPoint x: 485, endPoint y: 350, distance: 6.9
click at [490, 352] on input "🚀Готовьтесь к сезону с максимальной выгодой! Получите 6-й инструмент в подарок …" at bounding box center [536, 353] width 209 height 13
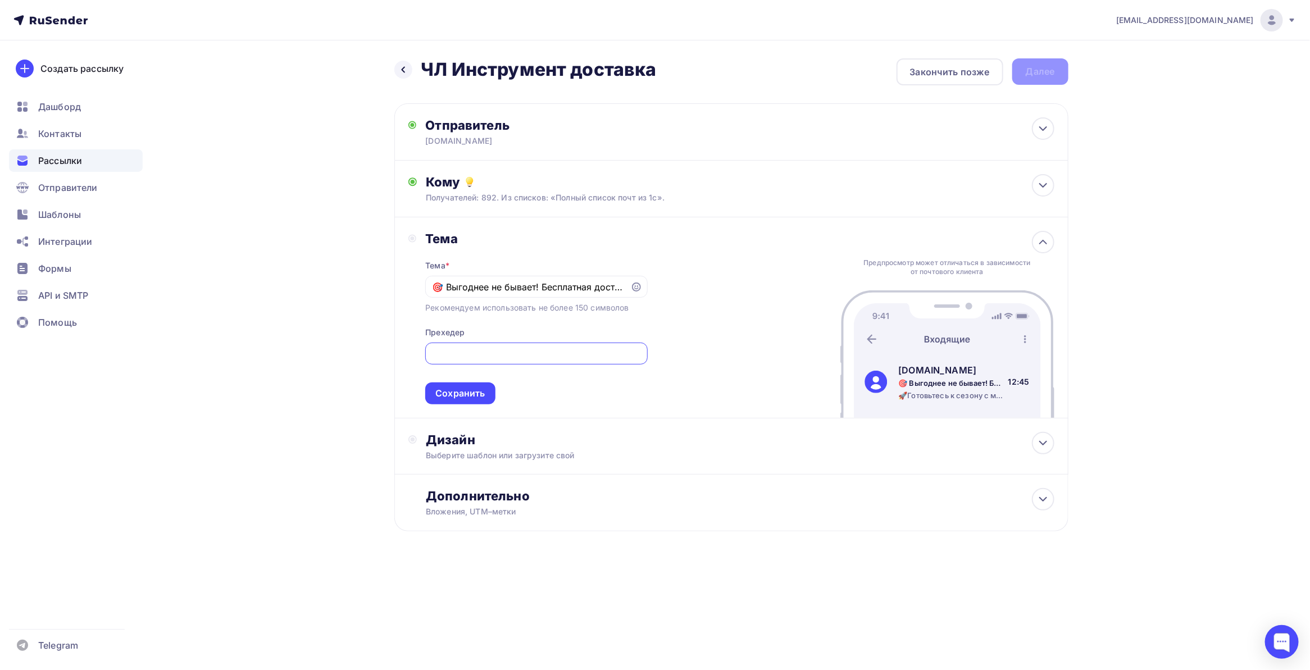
click at [485, 350] on input "🚀Готовьтесь к сезону с максимальной выгодой! Получите 6-й инструмент в подарок …" at bounding box center [536, 353] width 209 height 13
click at [524, 351] on input "🚀Готовьтесь к сезону с максимальной выгодой! Получите 6-й инструмент в подарок …" at bounding box center [536, 353] width 209 height 13
paste input "🎁"
drag, startPoint x: 565, startPoint y: 349, endPoint x: 645, endPoint y: 354, distance: 79.9
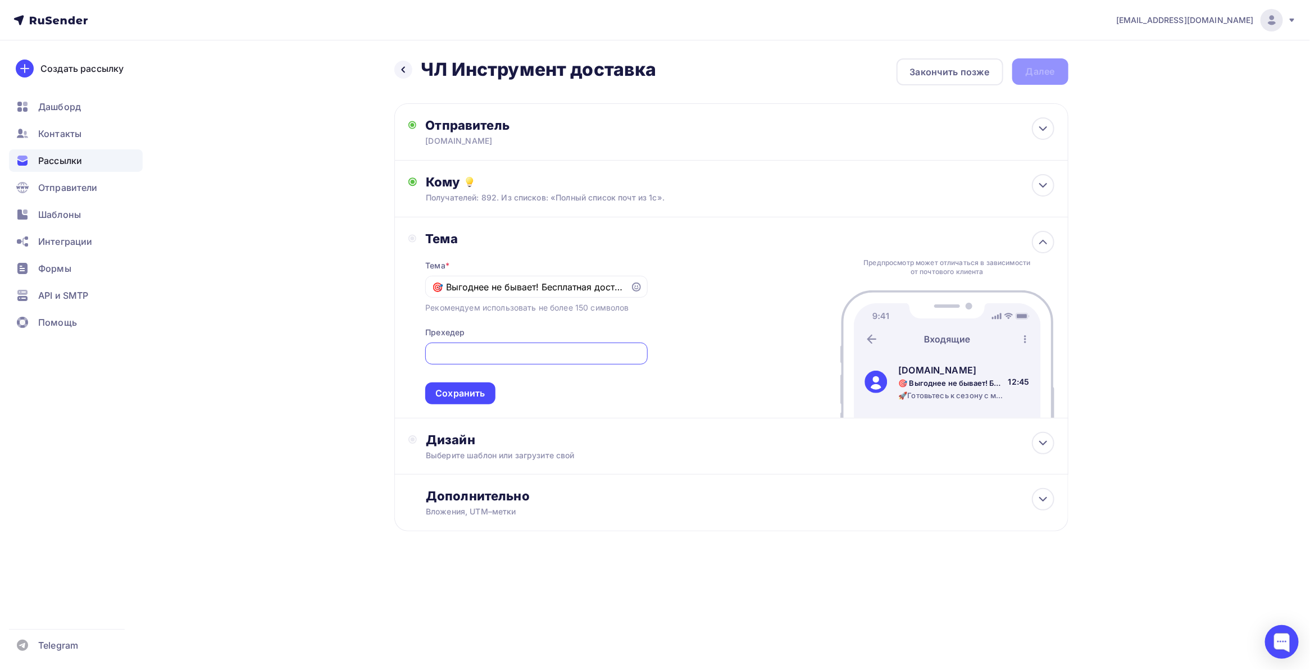
click at [645, 354] on div "🚀Готовьтесь к сезону с максимальной выгодой! Получите 6-й инструмент в подарок🎁…" at bounding box center [536, 354] width 222 height 22
click at [641, 351] on div "🚀Готовьтесь к сезону с максимальной выгодой! Получите 6-й инструмент в подарок🎁…" at bounding box center [536, 354] width 222 height 22
click at [628, 350] on input "🚀Готовьтесь к сезону с максимальной выгодой! Получите 6-й инструмент в подарок🎁…" at bounding box center [536, 353] width 209 height 13
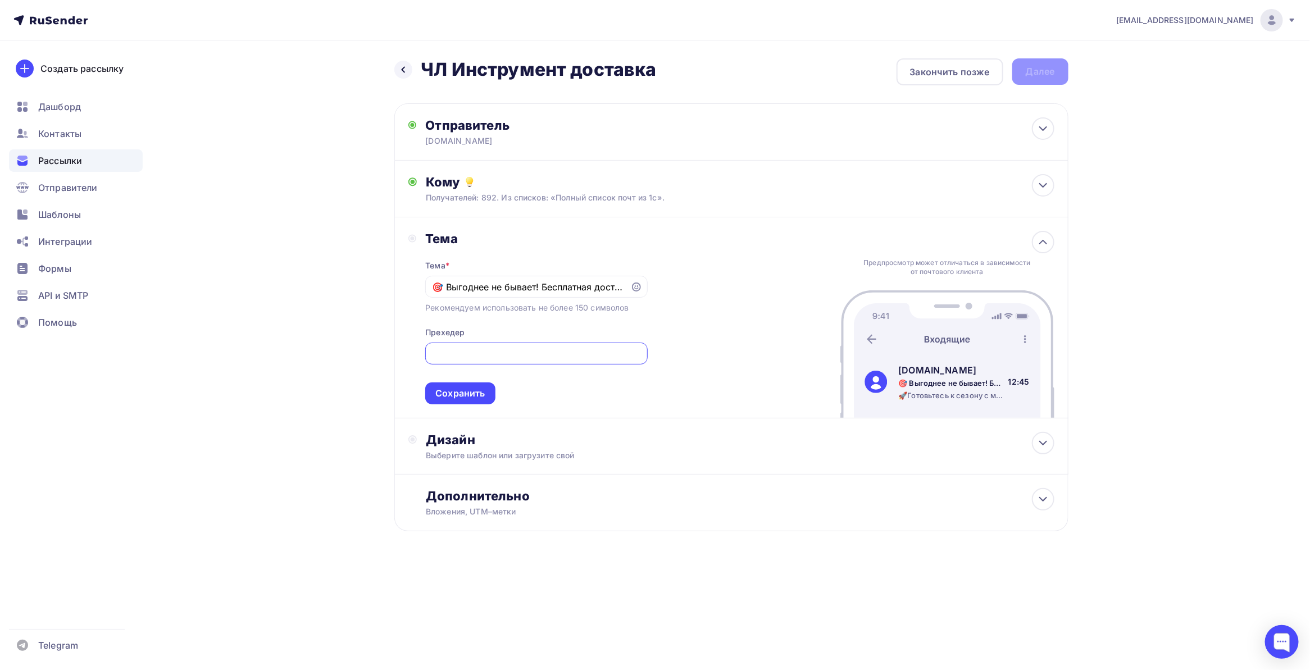
drag, startPoint x: 616, startPoint y: 350, endPoint x: 656, endPoint y: 349, distance: 40.4
click at [656, 349] on div "Тема Тема * 🎯 Выгоднее не бывает! Бесплатная доставка 🚚 + инструмент в подарок!…" at bounding box center [731, 317] width 674 height 201
click at [631, 350] on input "🚀Готовьтесь к сезону с максимальной выгодой! Получите 6-й инструмент в подарок🎁…" at bounding box center [536, 353] width 209 height 13
drag, startPoint x: 564, startPoint y: 355, endPoint x: 688, endPoint y: 352, distance: 123.6
click at [688, 352] on div "Тема Тема * 🎯 Выгоднее не бывает! Бесплатная доставка 🚚 + инструмент в подарок!…" at bounding box center [731, 317] width 674 height 201
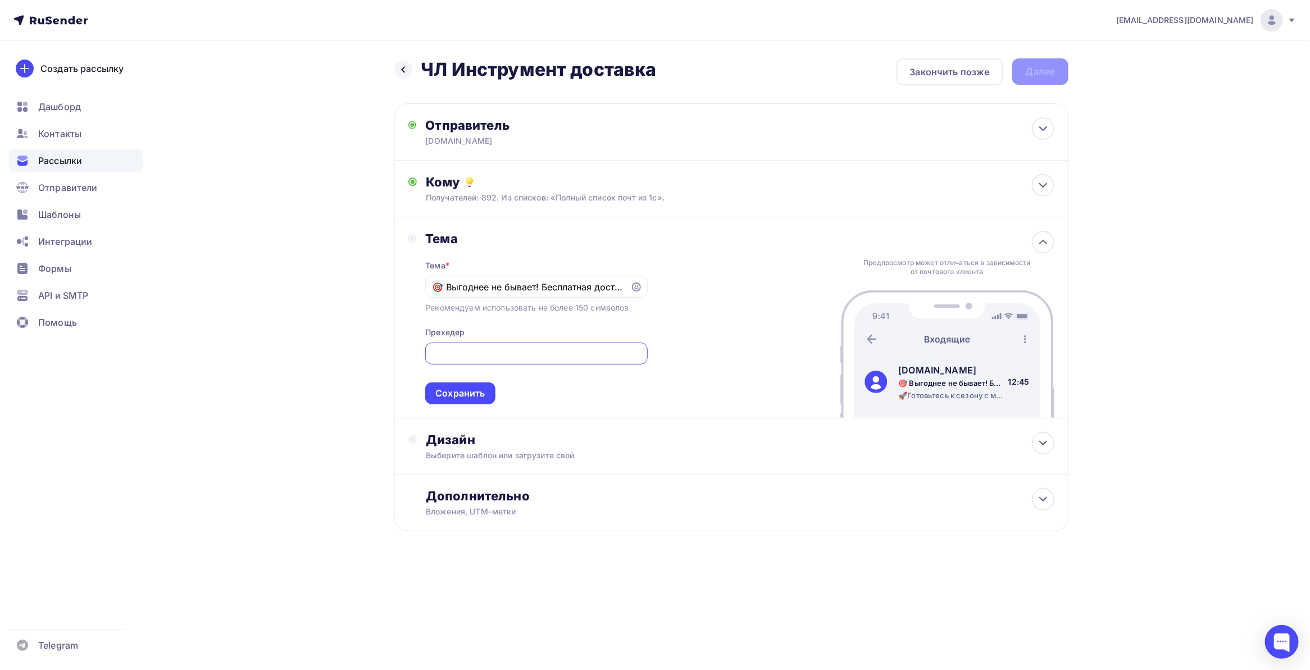
click at [626, 350] on input "🚀Готовьтесь к сезону с максимальной выгодой! Получите 6-й инструмент в подарок🎁…" at bounding box center [536, 353] width 209 height 13
click at [638, 351] on input "🚀Готовьтесь к сезону с максимальной выгодой! Получите 6-й инструмент в подарок🎁…" at bounding box center [536, 353] width 209 height 13
paste input "🚚"
type input "🚀Готовьтесь к сезону с максимальной выгодой! Получите 6-й инструмент в подарок🎁…"
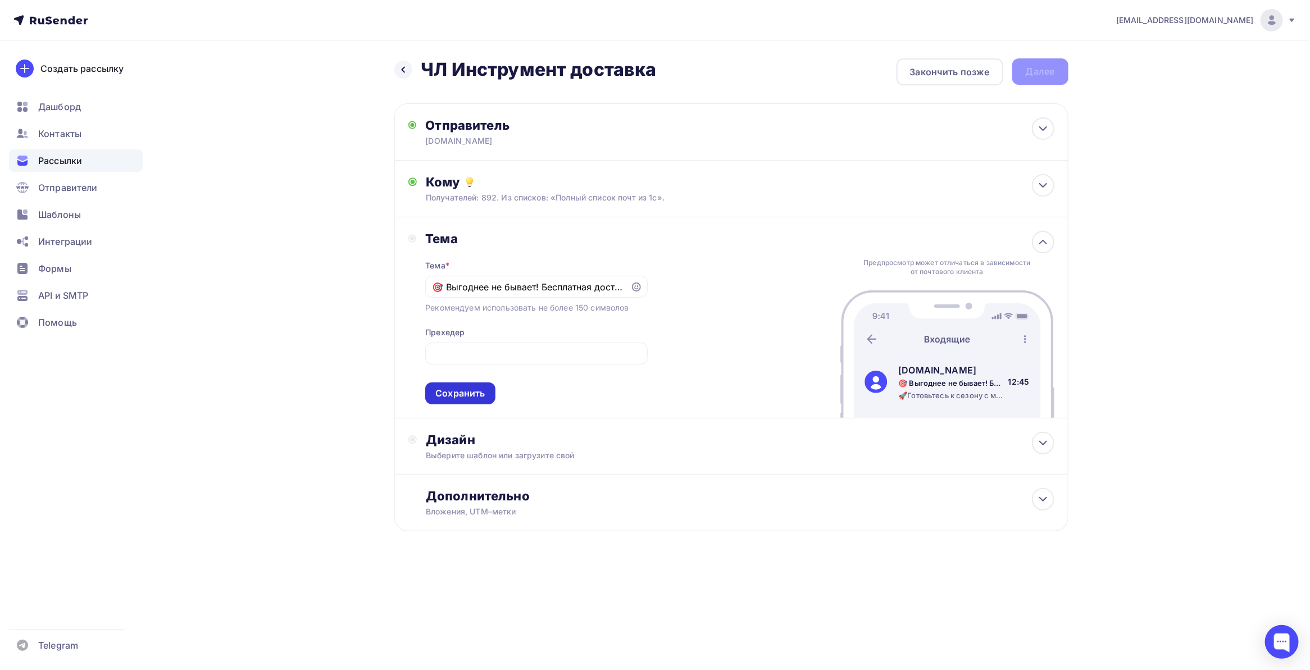
click at [481, 393] on div "Сохранить" at bounding box center [459, 393] width 49 height 13
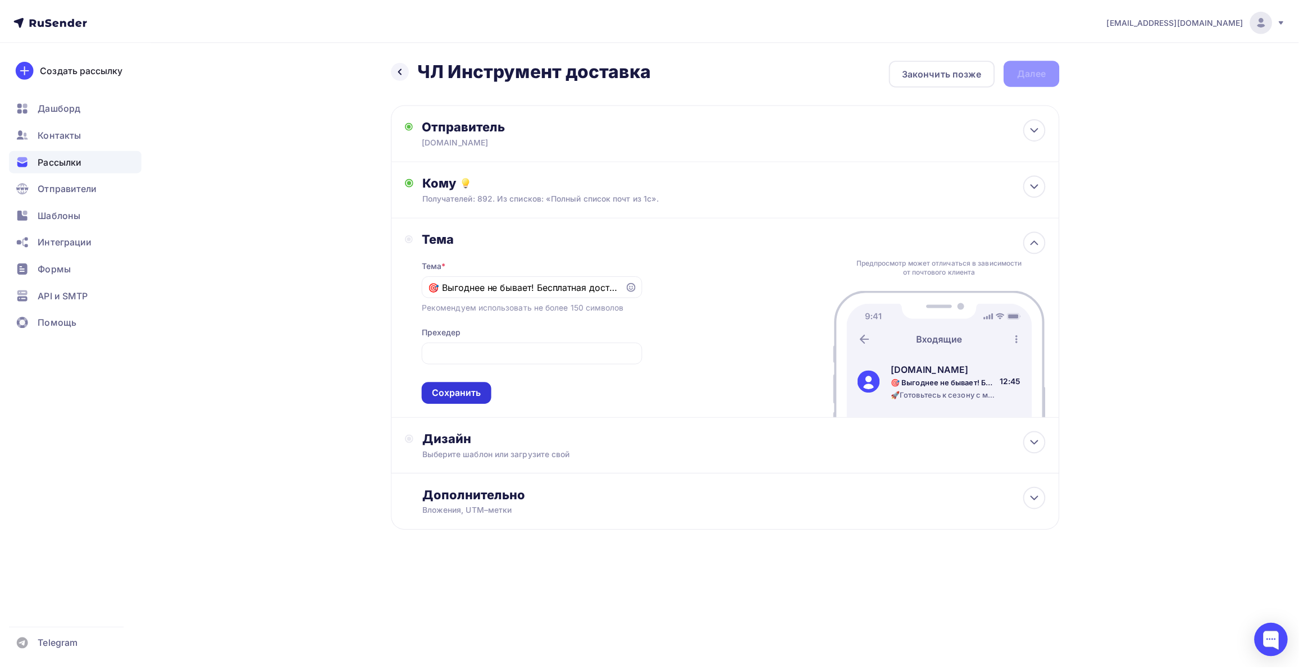
scroll to position [0, 0]
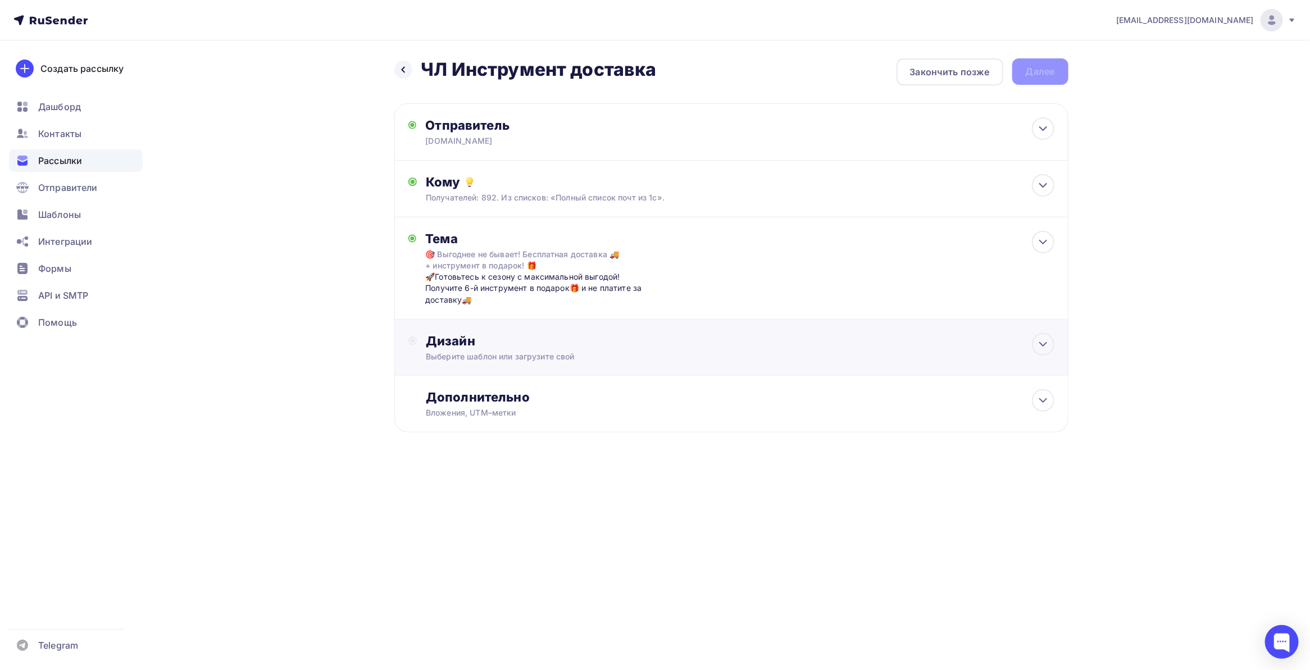
click at [481, 351] on div "Выберите шаблон или загрузите свой" at bounding box center [709, 356] width 566 height 11
click at [482, 386] on div "Выбрать шаблон" at bounding box center [475, 386] width 78 height 13
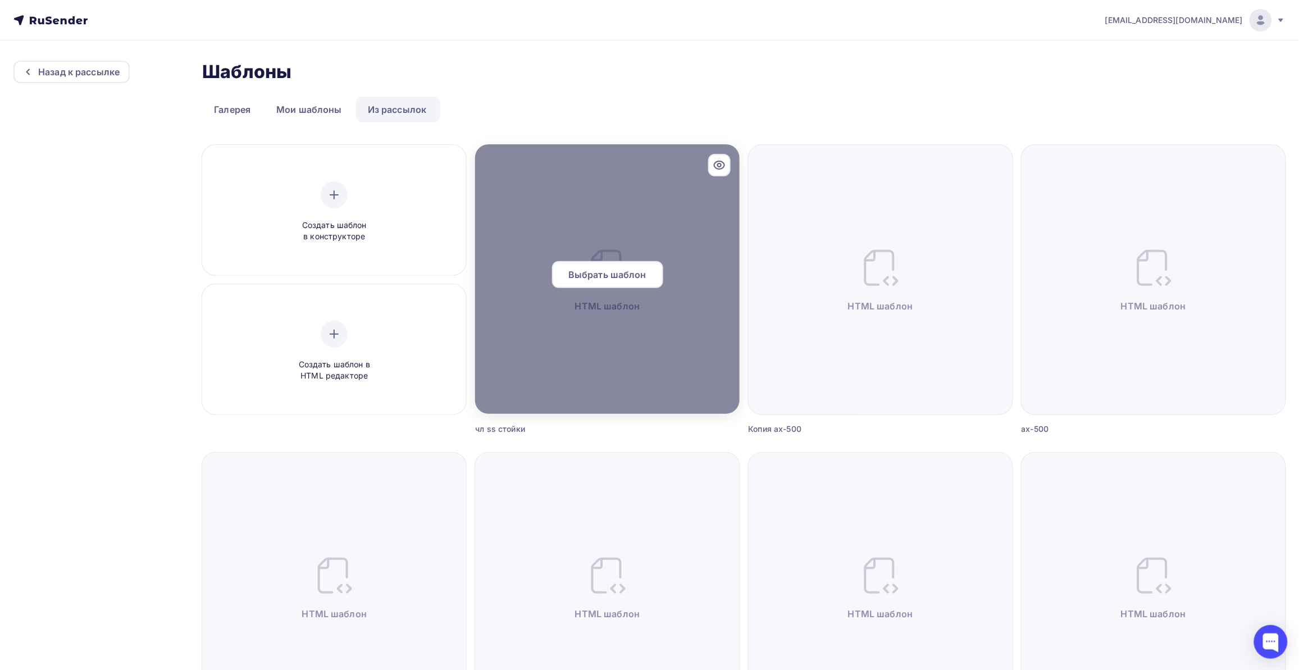
click at [632, 231] on div at bounding box center [607, 279] width 264 height 270
click at [634, 225] on div at bounding box center [607, 279] width 264 height 270
click at [597, 271] on span "Выбрать шаблон" at bounding box center [607, 274] width 78 height 13
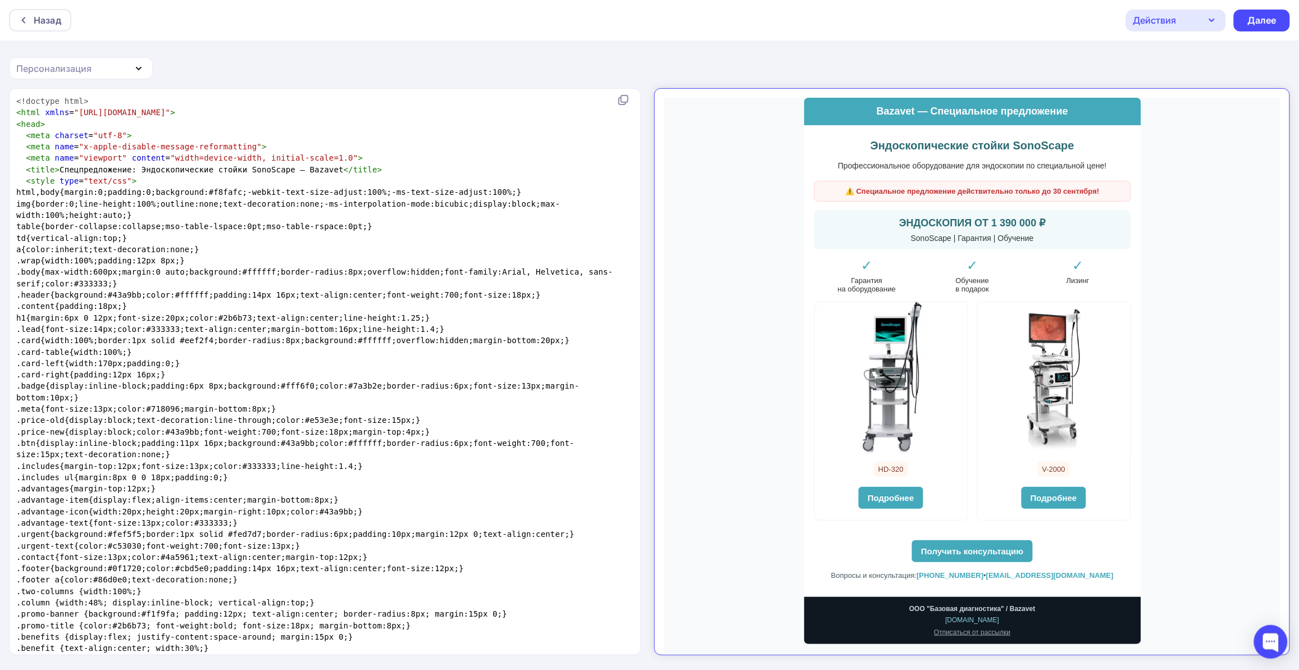
click at [254, 185] on pre "< style type = "text/css" >" at bounding box center [322, 180] width 617 height 11
type textarea "<!loremip dolo> <sita conse="adip://eli.s4.doe/0534/tempo"> <inci> <utla etdolo…"
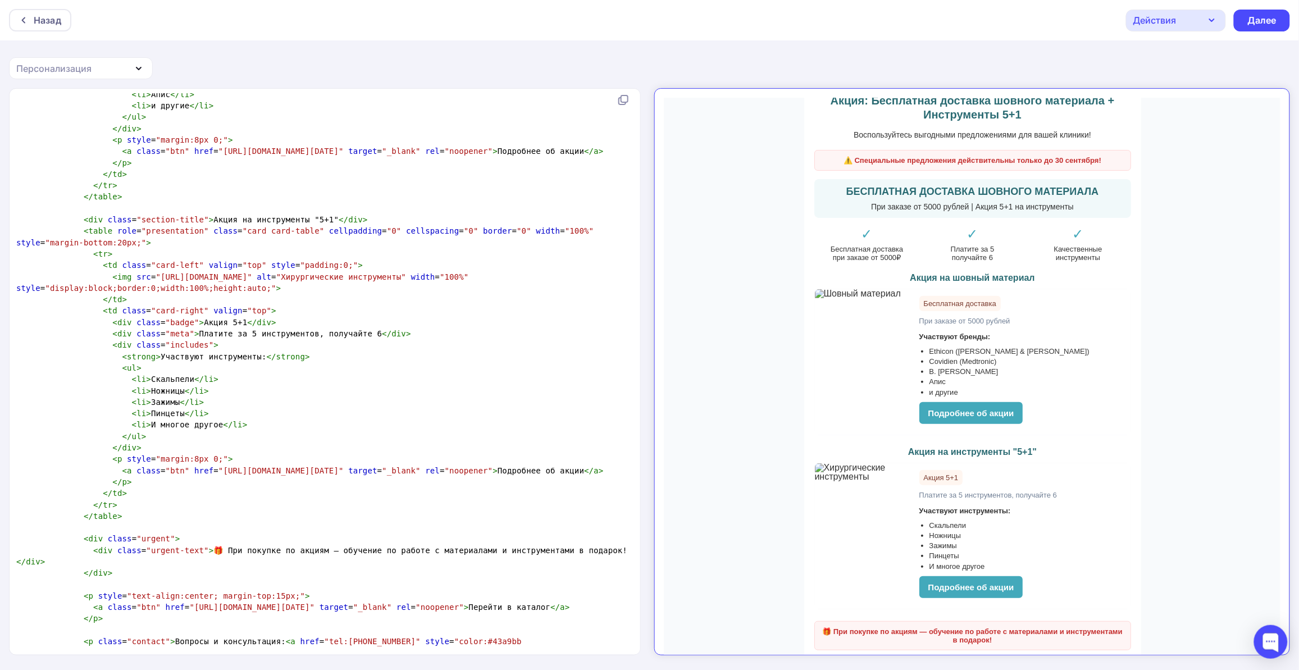
scroll to position [0, 0]
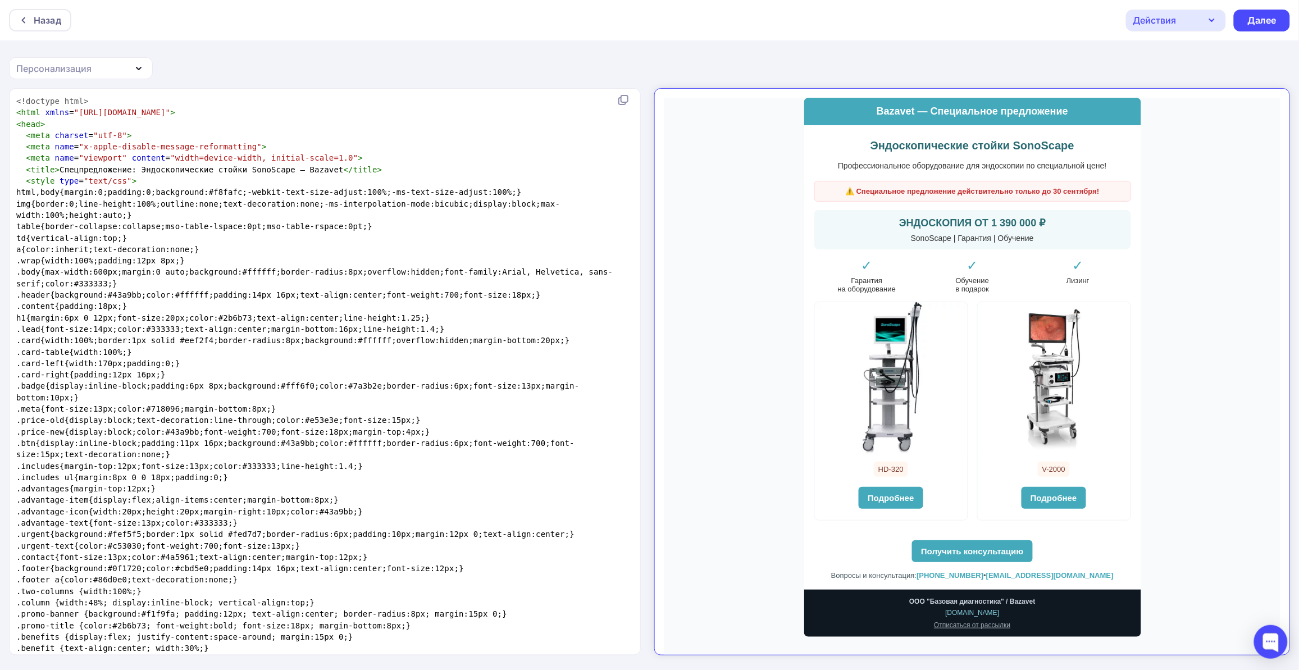
click at [318, 250] on pre "a{color:inherit;text-decoration:none;}" at bounding box center [322, 249] width 617 height 11
click at [48, 22] on div "Назад" at bounding box center [48, 19] width 28 height 13
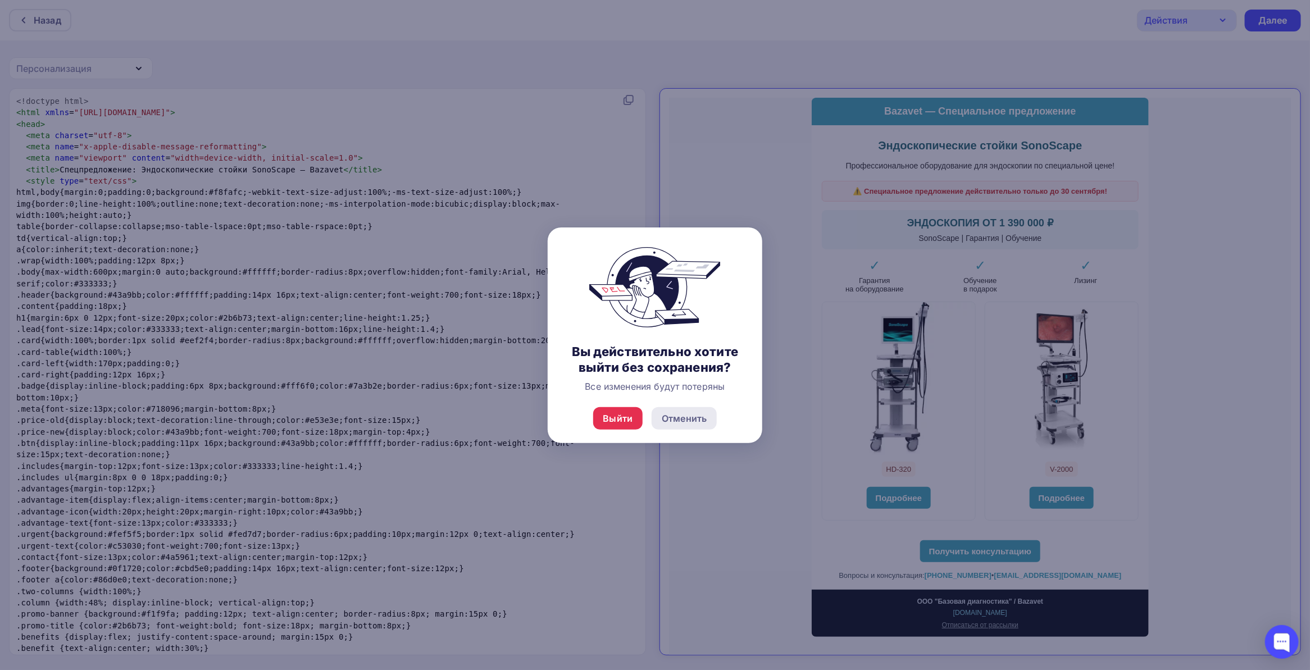
click at [691, 427] on div "Отменить" at bounding box center [684, 418] width 65 height 22
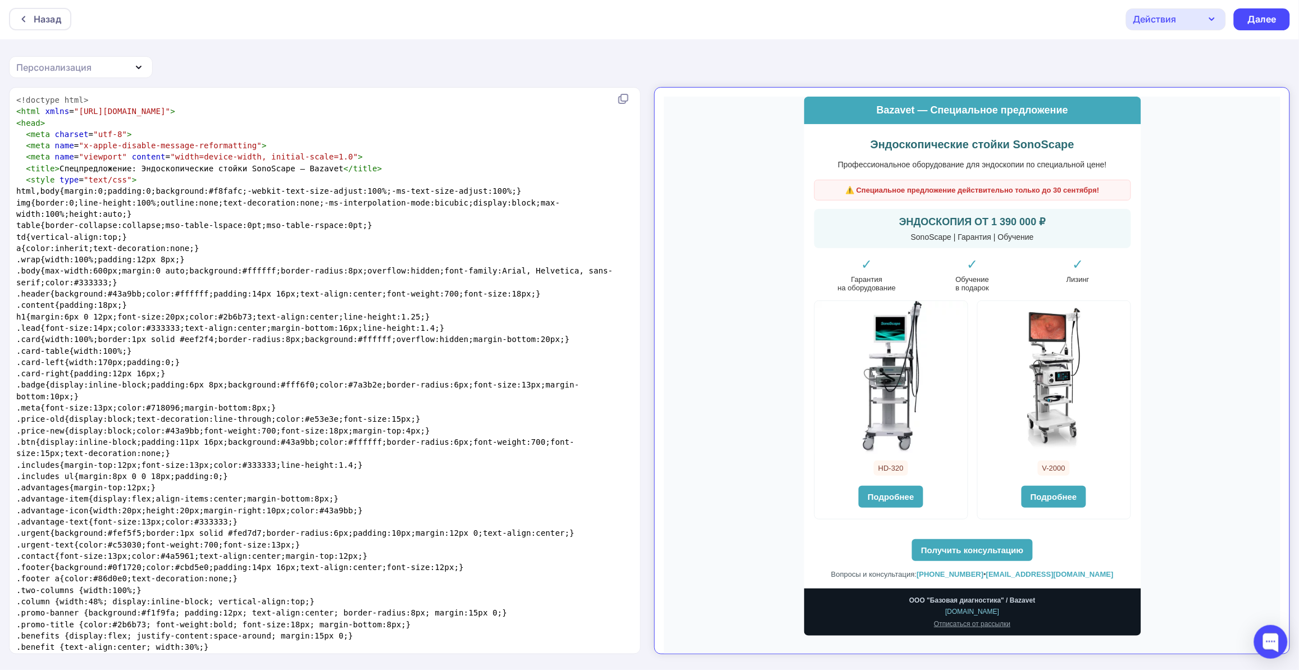
scroll to position [0, 0]
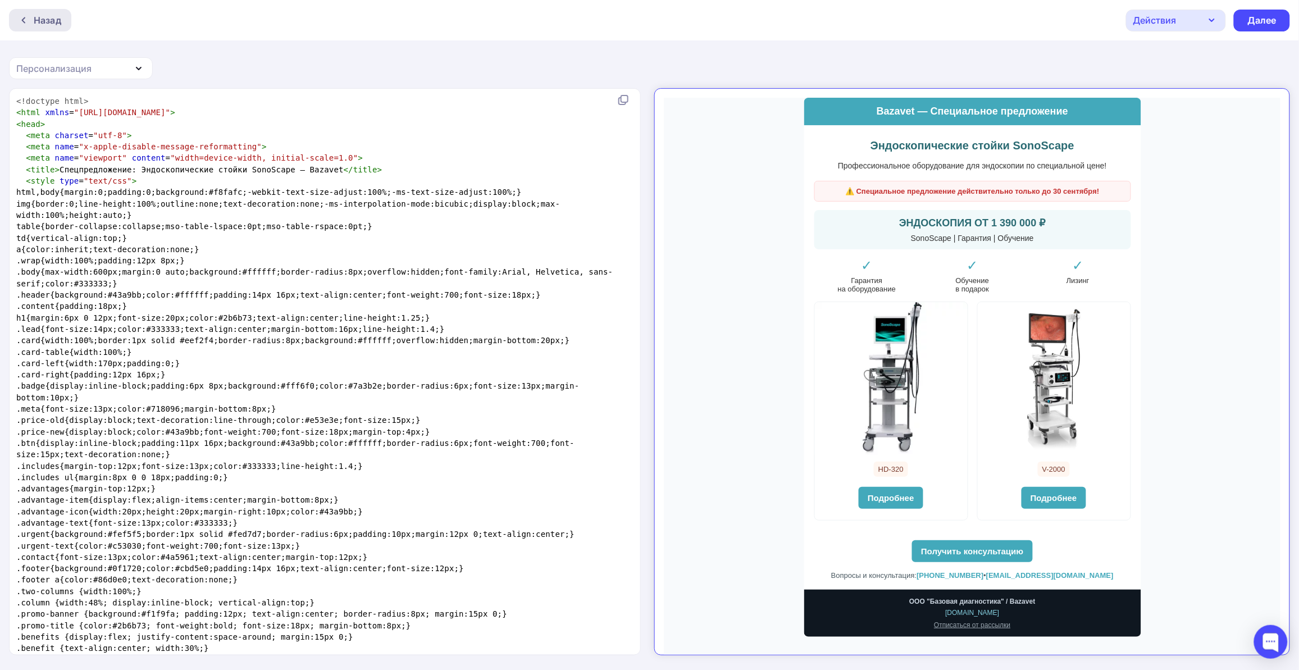
click at [51, 16] on div "Назад" at bounding box center [48, 19] width 28 height 13
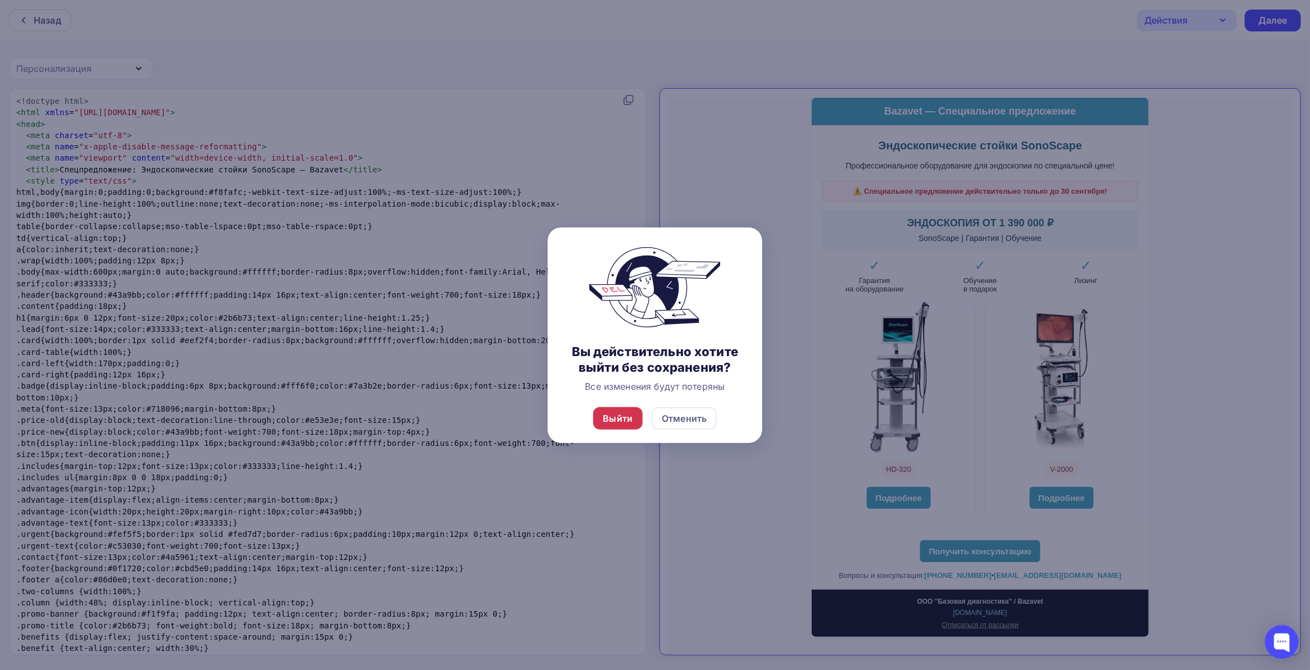
click at [628, 410] on div "Выйти" at bounding box center [618, 418] width 50 height 22
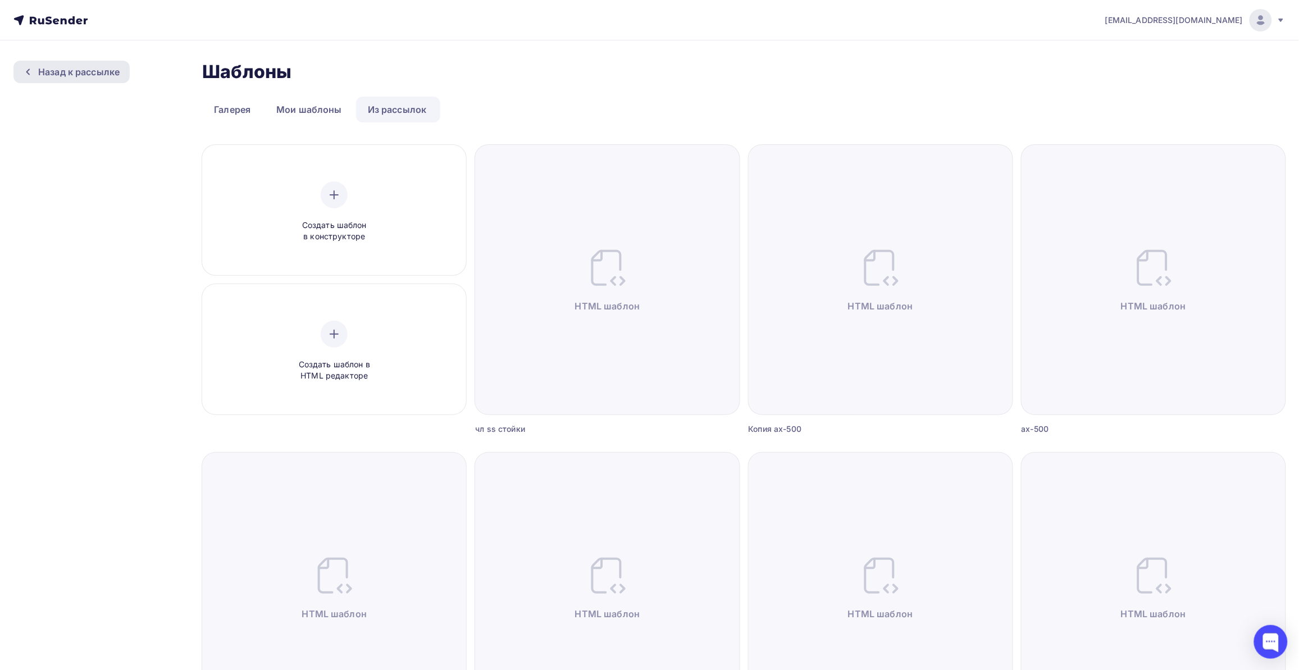
click at [70, 74] on div "Назад к рассылке" at bounding box center [78, 71] width 81 height 13
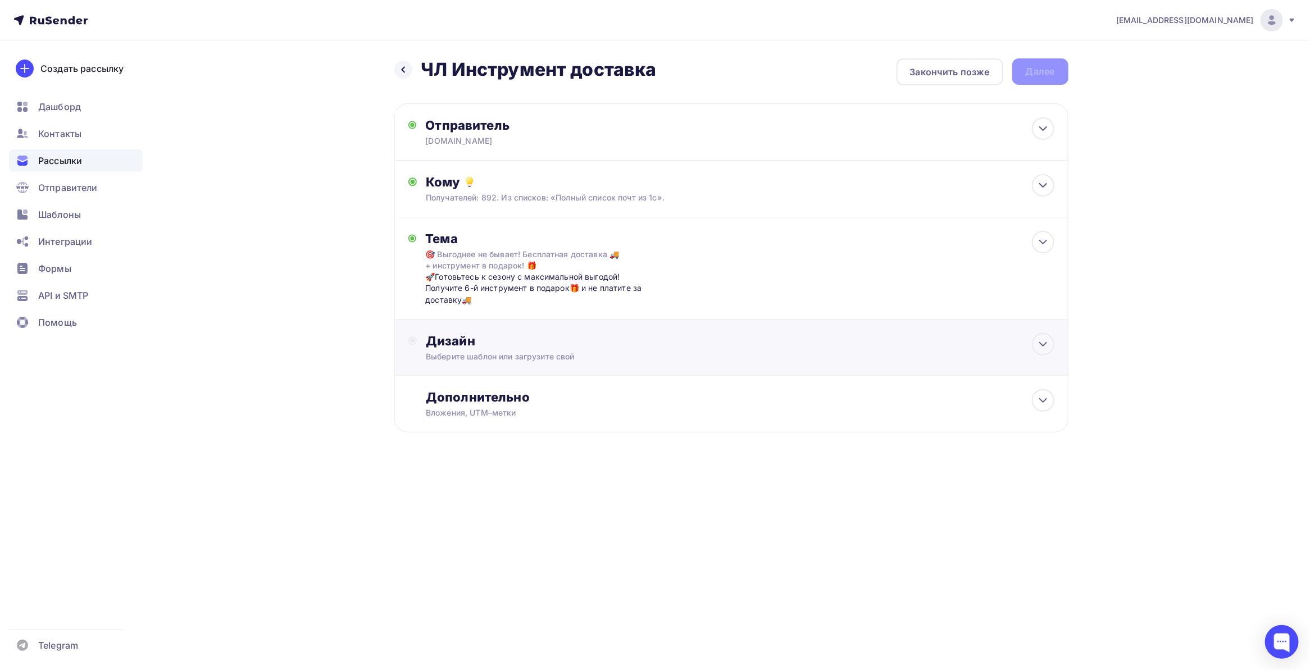
click at [503, 351] on div "Выберите шаблон или загрузите свой" at bounding box center [709, 356] width 566 height 11
click at [478, 380] on div "Выбрать шаблон" at bounding box center [475, 386] width 78 height 13
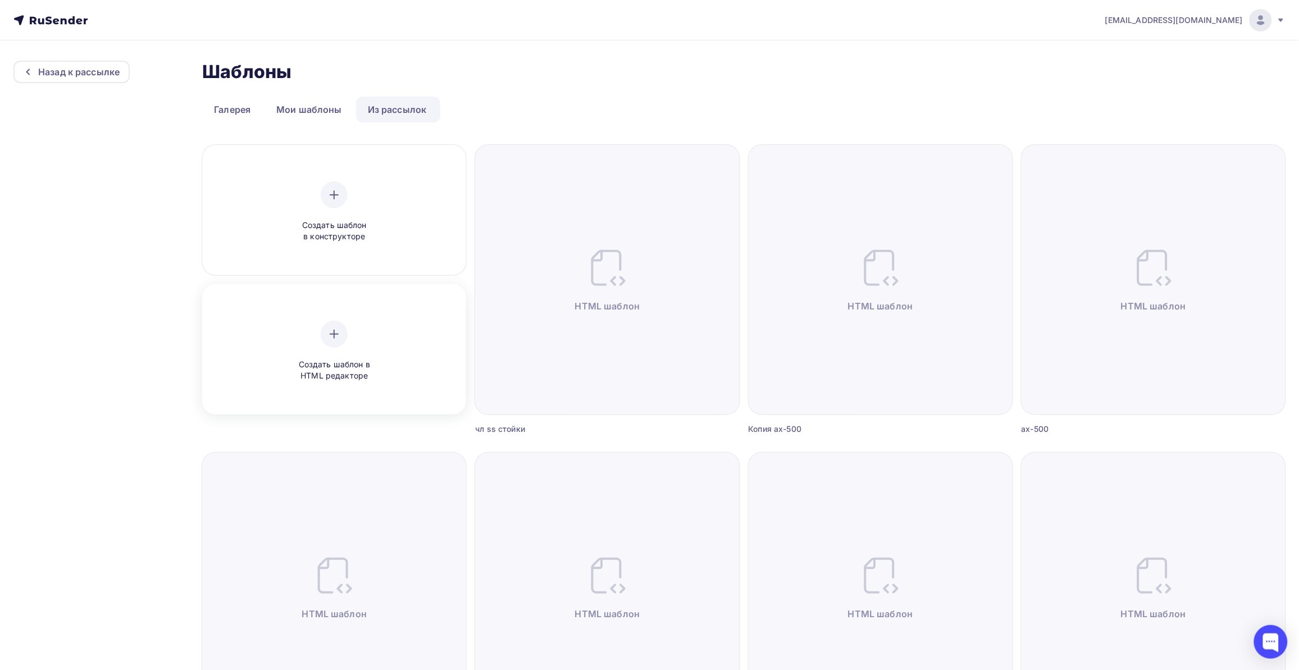
click at [412, 329] on div "Создать шаблон в HTML редакторе" at bounding box center [334, 351] width 256 height 126
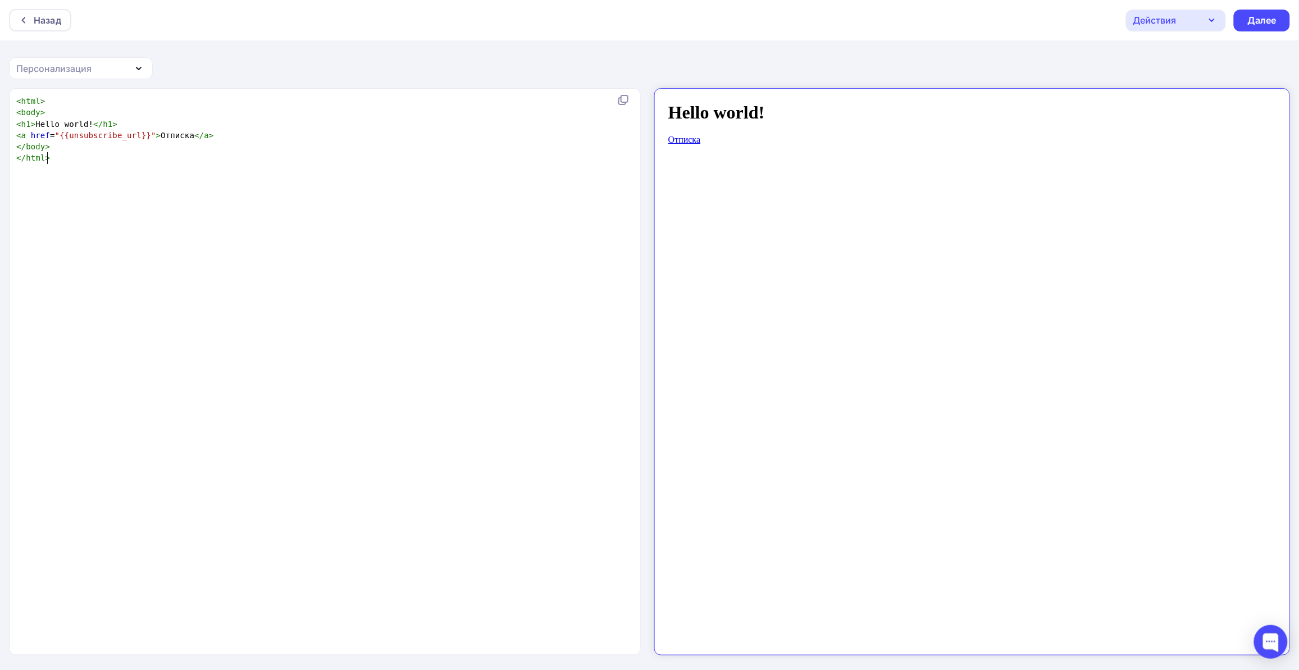
click at [131, 197] on div "xxxxxxxxxx < html > < body > < h1 > Hello world! </ h1 > < a href = "{{unsubscr…" at bounding box center [336, 385] width 645 height 585
type textarea "<html> <body> <h1>Hello world!</h1> <a href="{{unsubscribe_url}}">Отписка</a> <…"
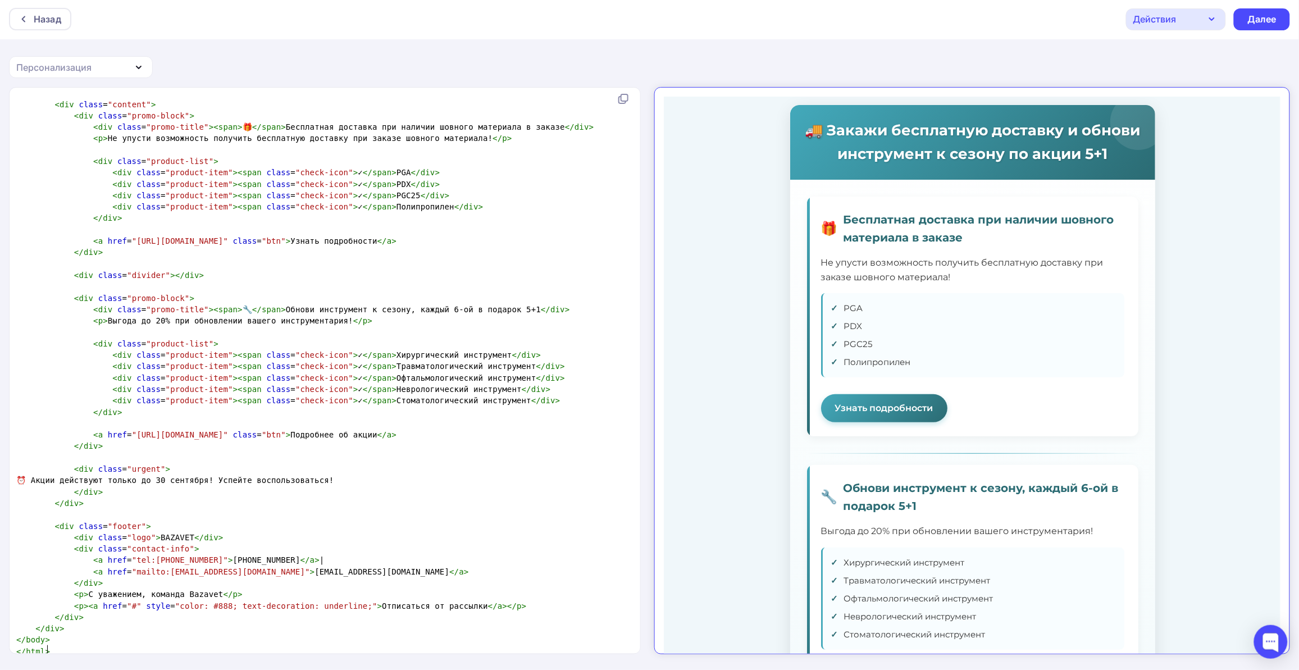
scroll to position [0, 0]
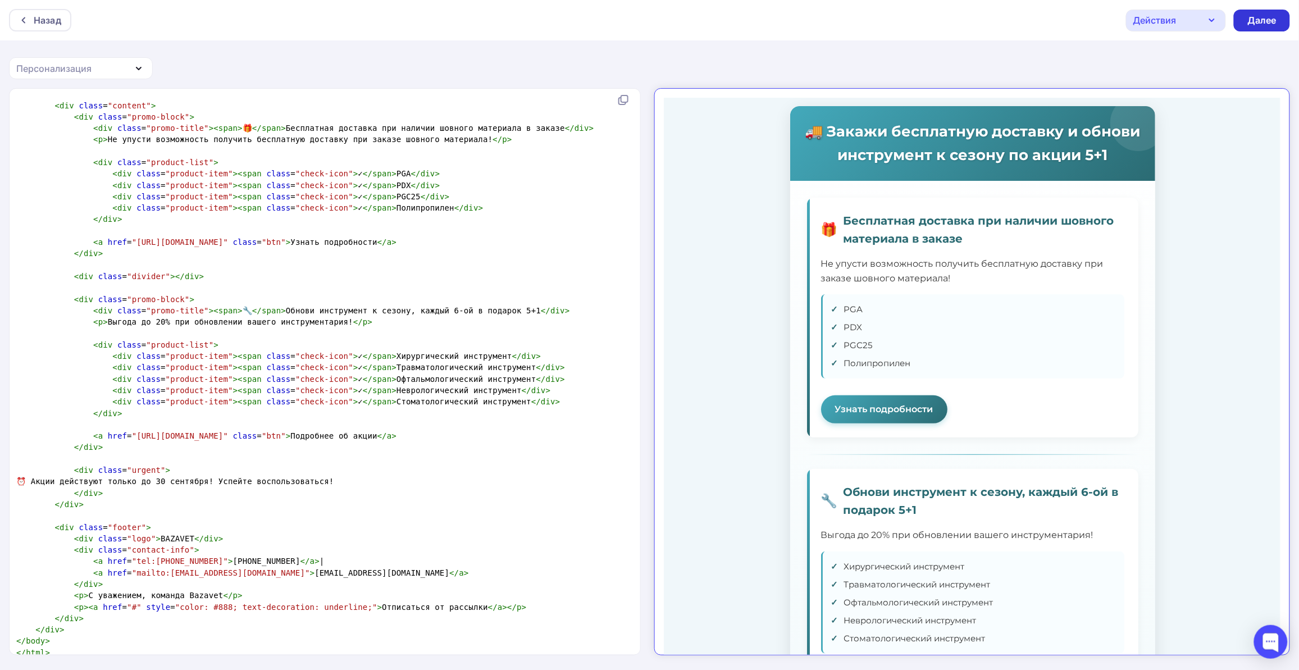
click at [1276, 15] on div "Далее" at bounding box center [1262, 20] width 29 height 13
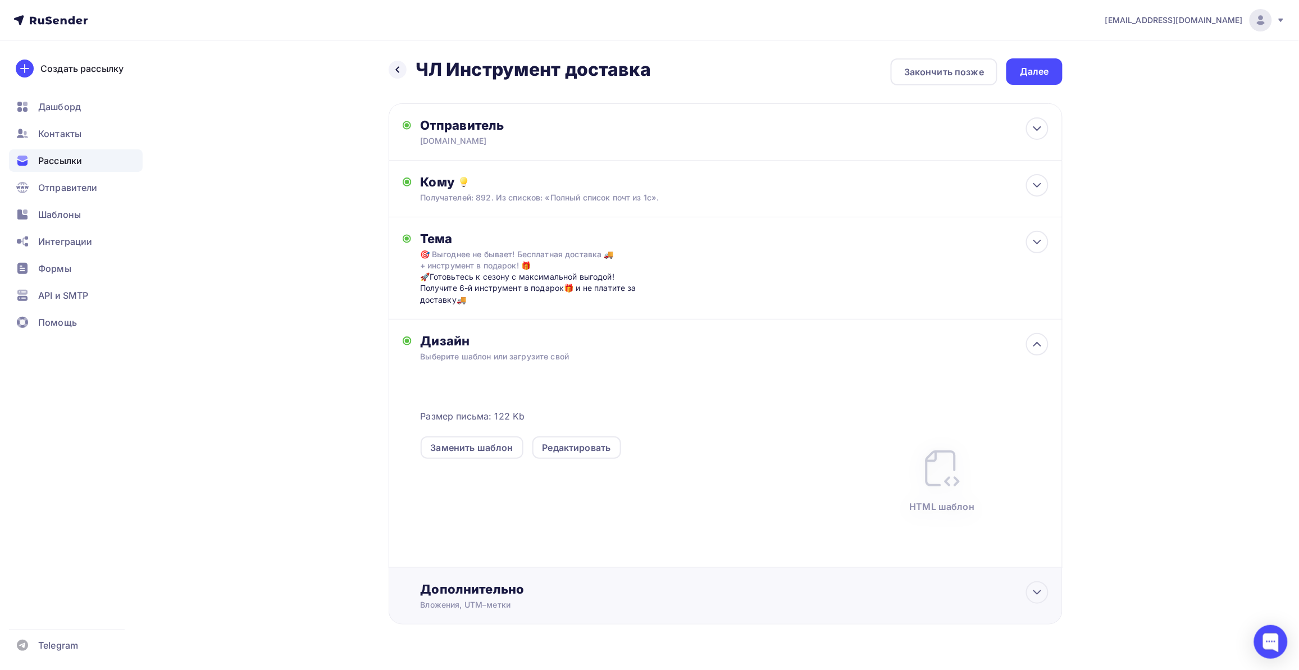
click at [515, 599] on div "Вложения, UTM–метки" at bounding box center [704, 604] width 566 height 11
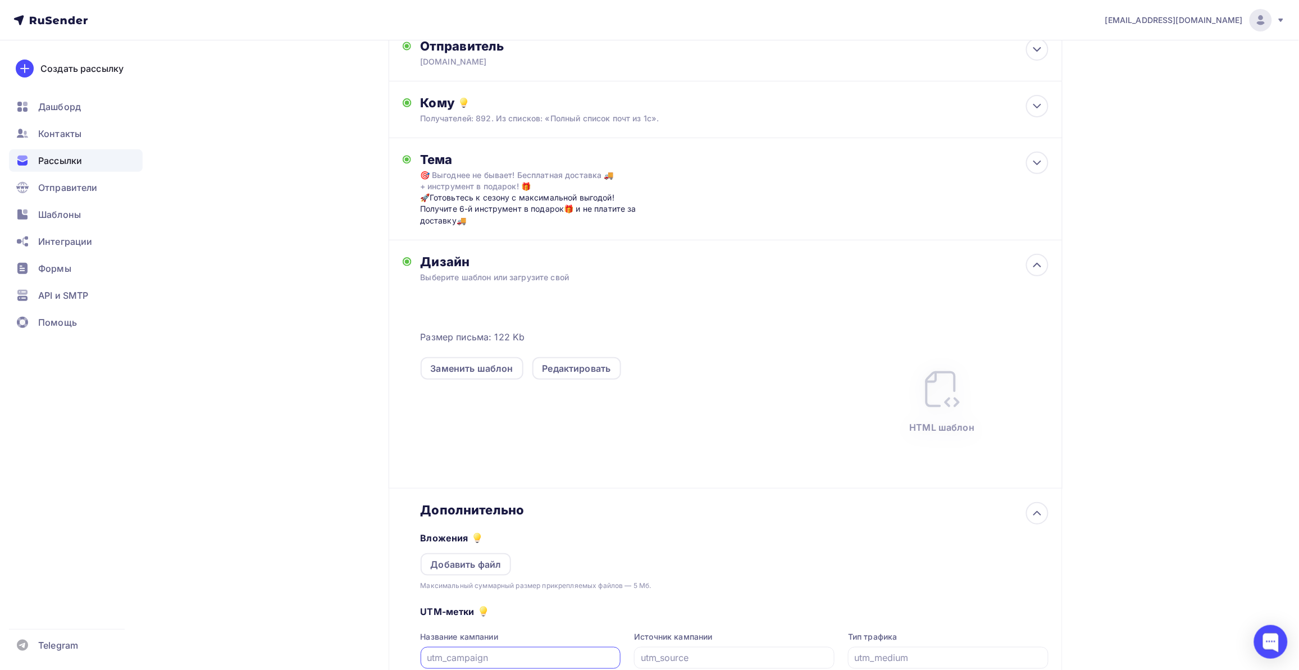
scroll to position [203, 0]
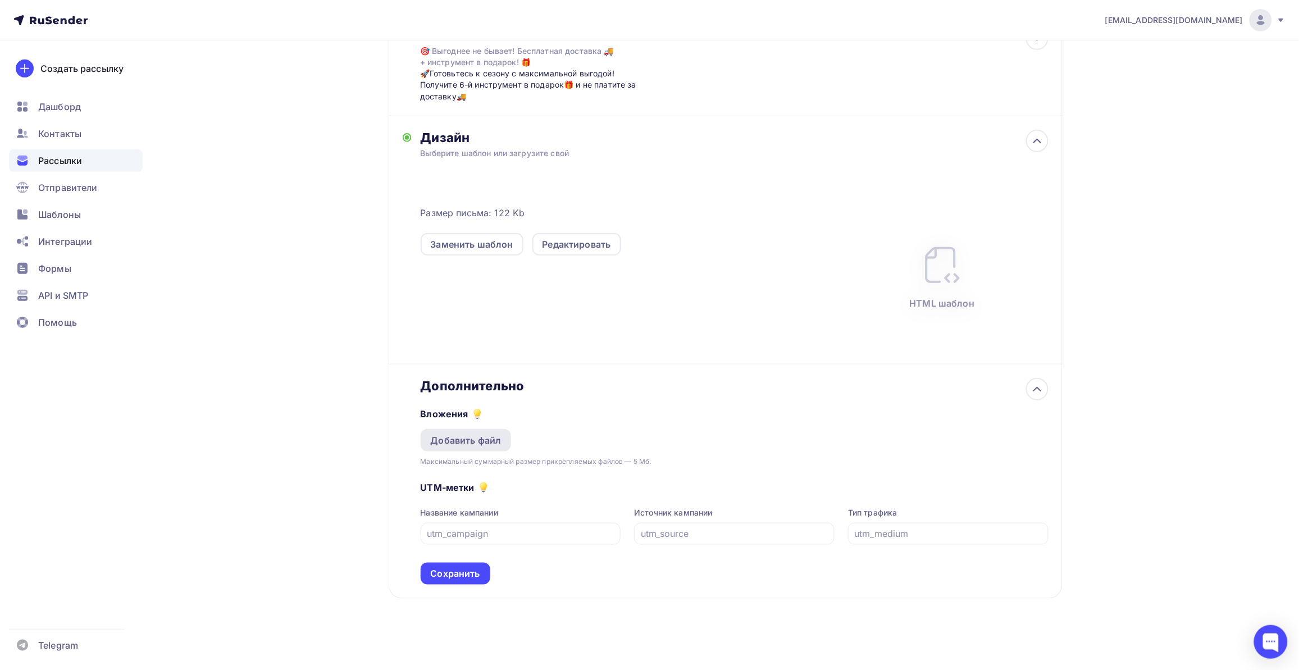
click at [473, 435] on div "Добавить файл" at bounding box center [466, 440] width 71 height 13
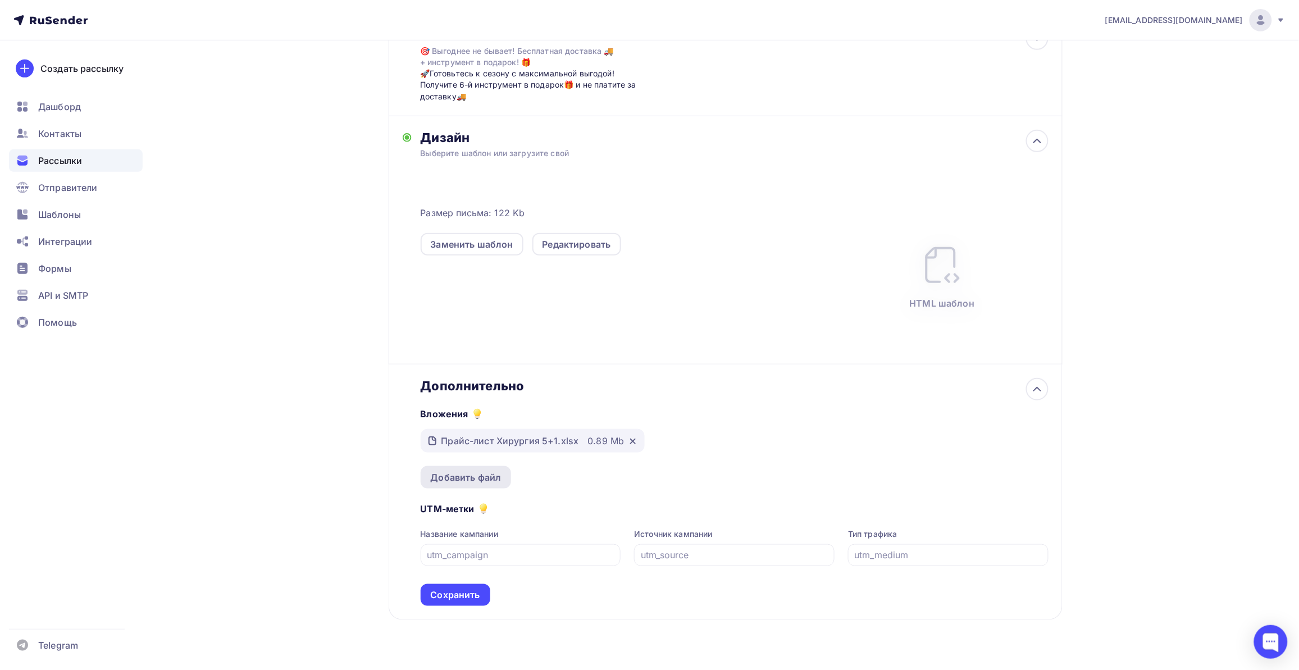
click at [491, 475] on div "Добавить файл" at bounding box center [466, 477] width 71 height 13
click at [483, 477] on div "Добавить файл" at bounding box center [466, 477] width 71 height 13
click at [471, 598] on div "Сохранить" at bounding box center [455, 595] width 49 height 13
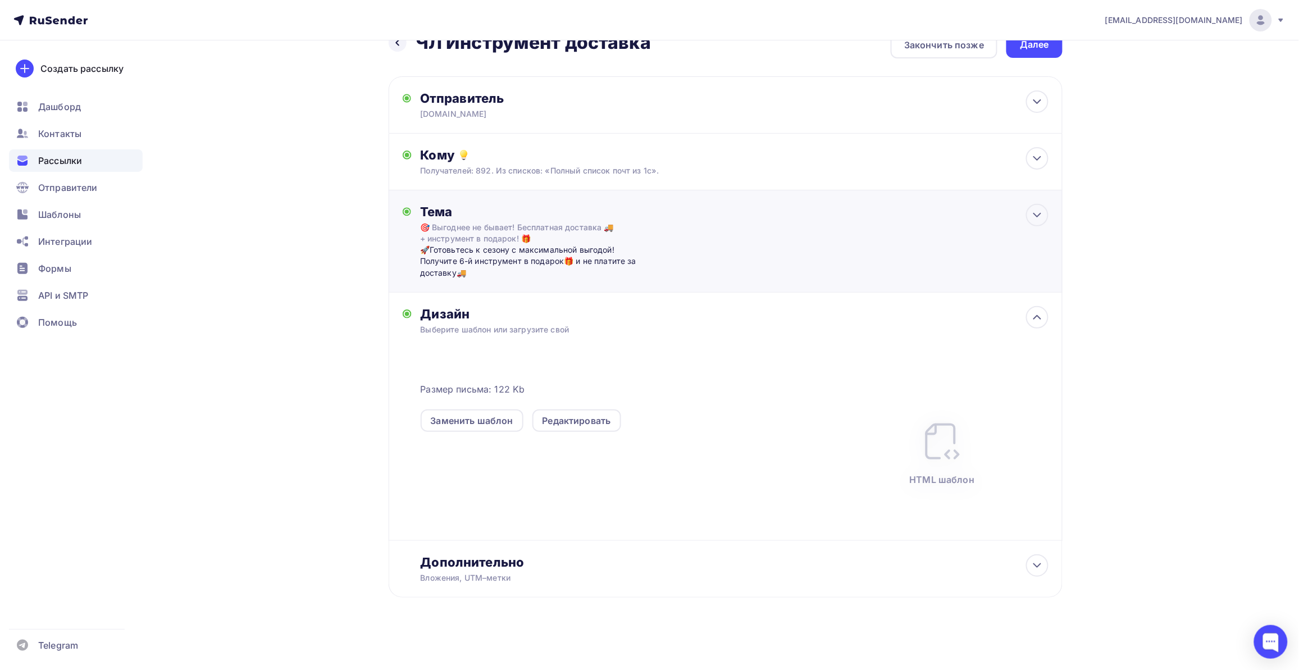
scroll to position [26, 0]
click at [1038, 45] on div "Далее" at bounding box center [1034, 45] width 29 height 13
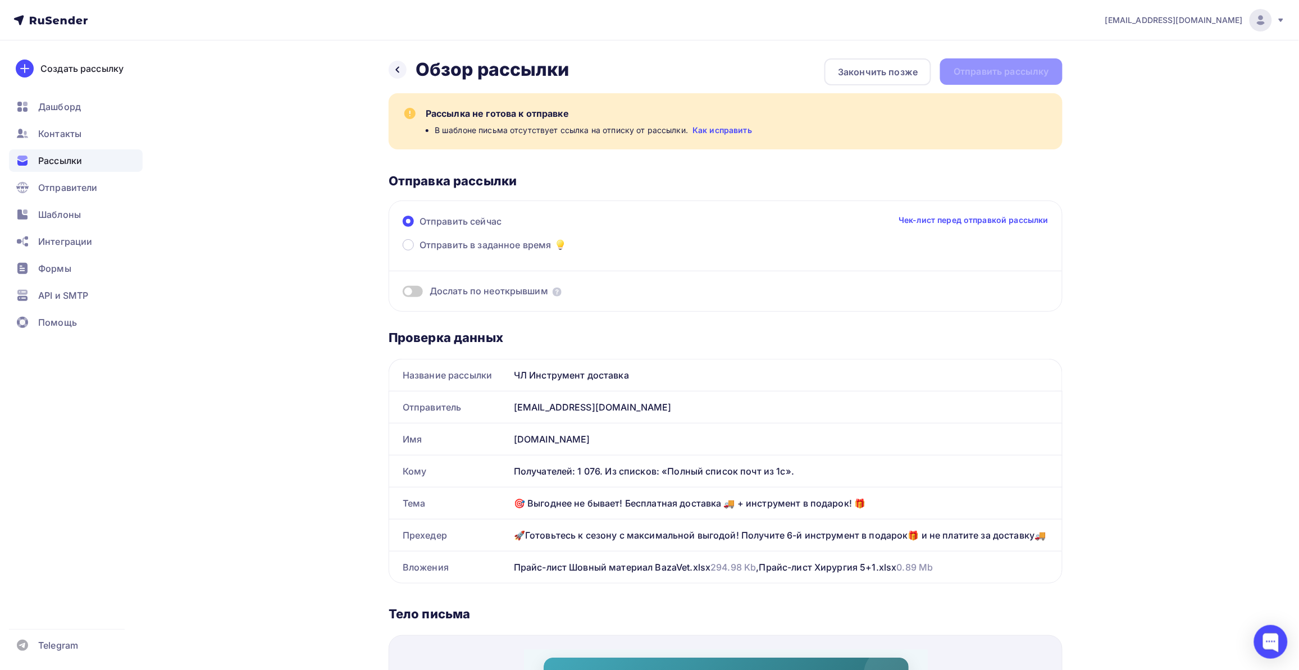
click at [617, 193] on div "Рассылка не готова к отправке В шаблоне письма отсутствует ссылка на отписку от…" at bounding box center [726, 202] width 674 height 218
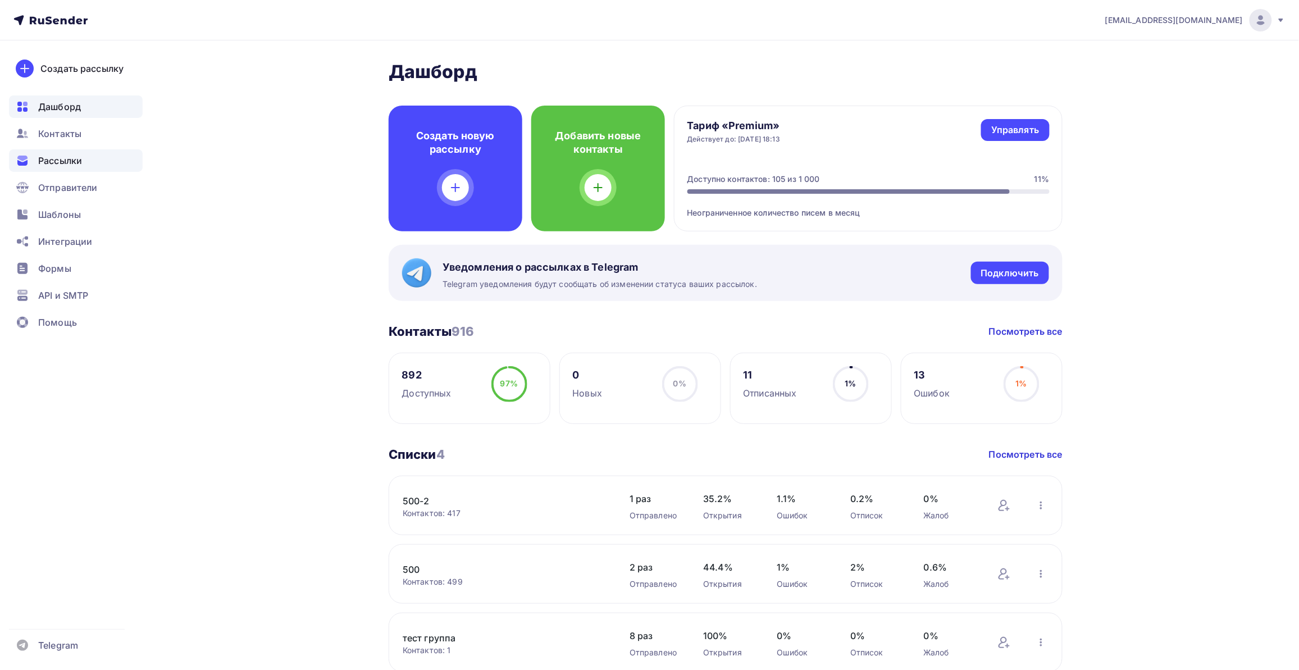
click at [74, 161] on span "Рассылки" at bounding box center [60, 160] width 44 height 13
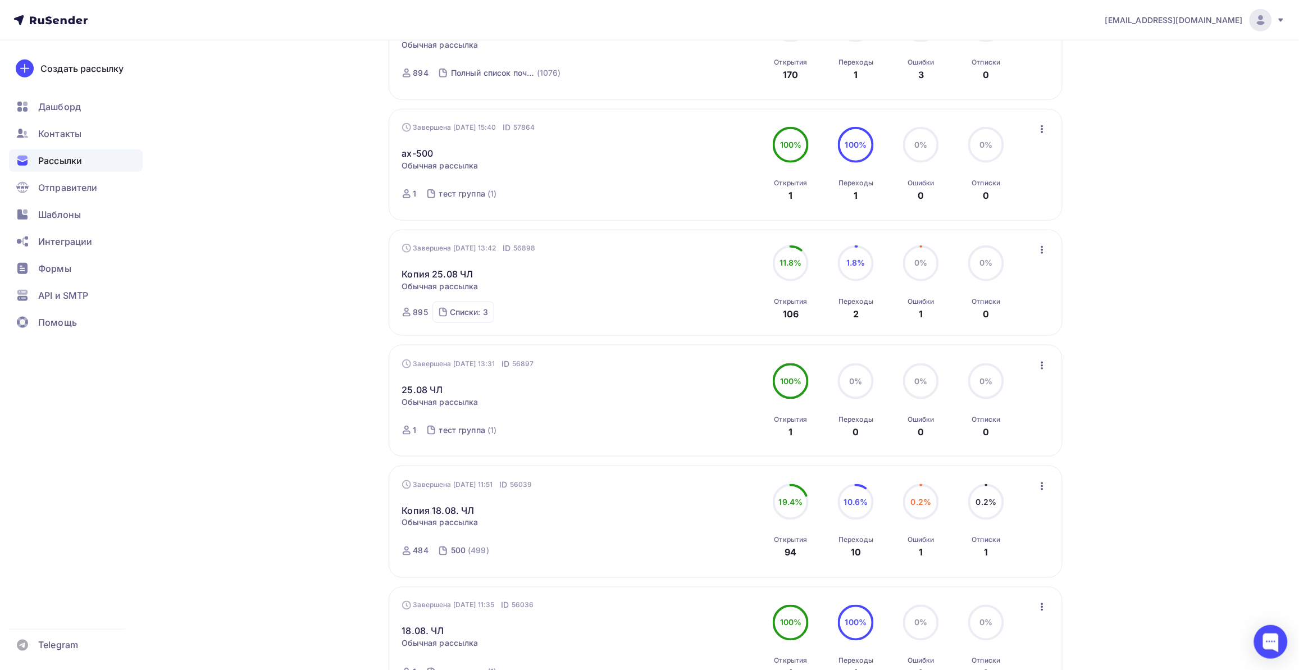
scroll to position [421, 0]
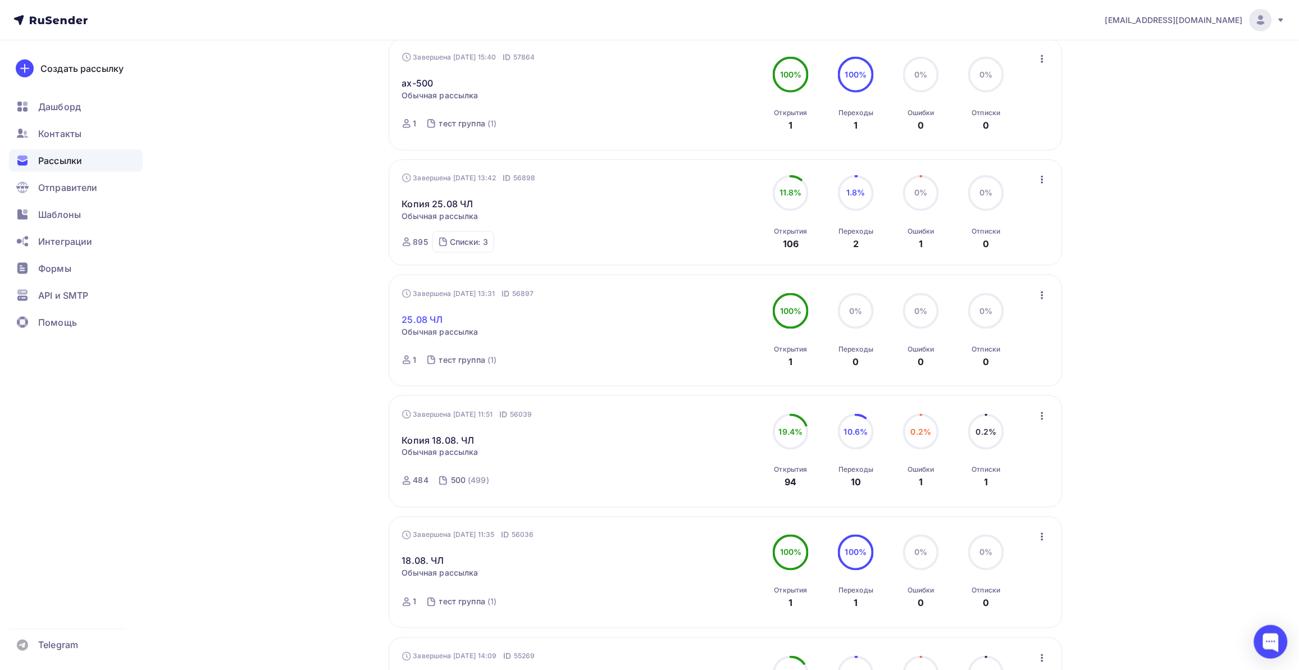
click at [437, 322] on link "25.08 ЧЛ" at bounding box center [422, 319] width 41 height 13
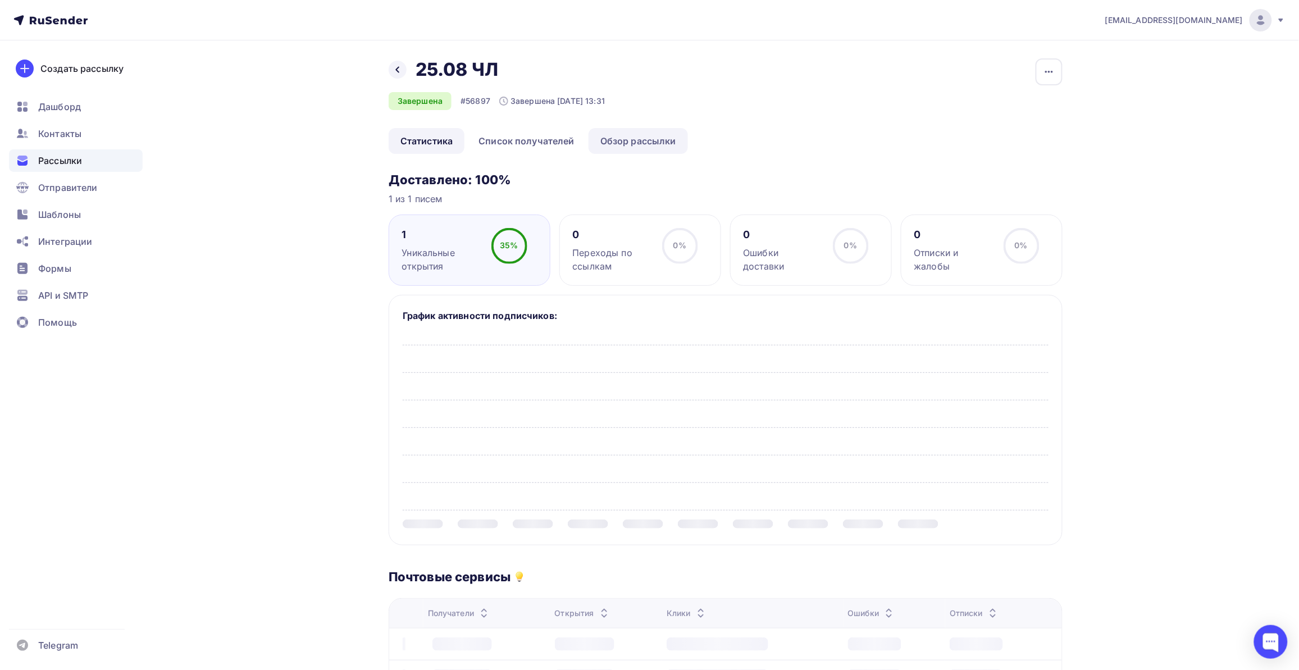
click at [649, 132] on link "Обзор рассылки" at bounding box center [638, 141] width 99 height 26
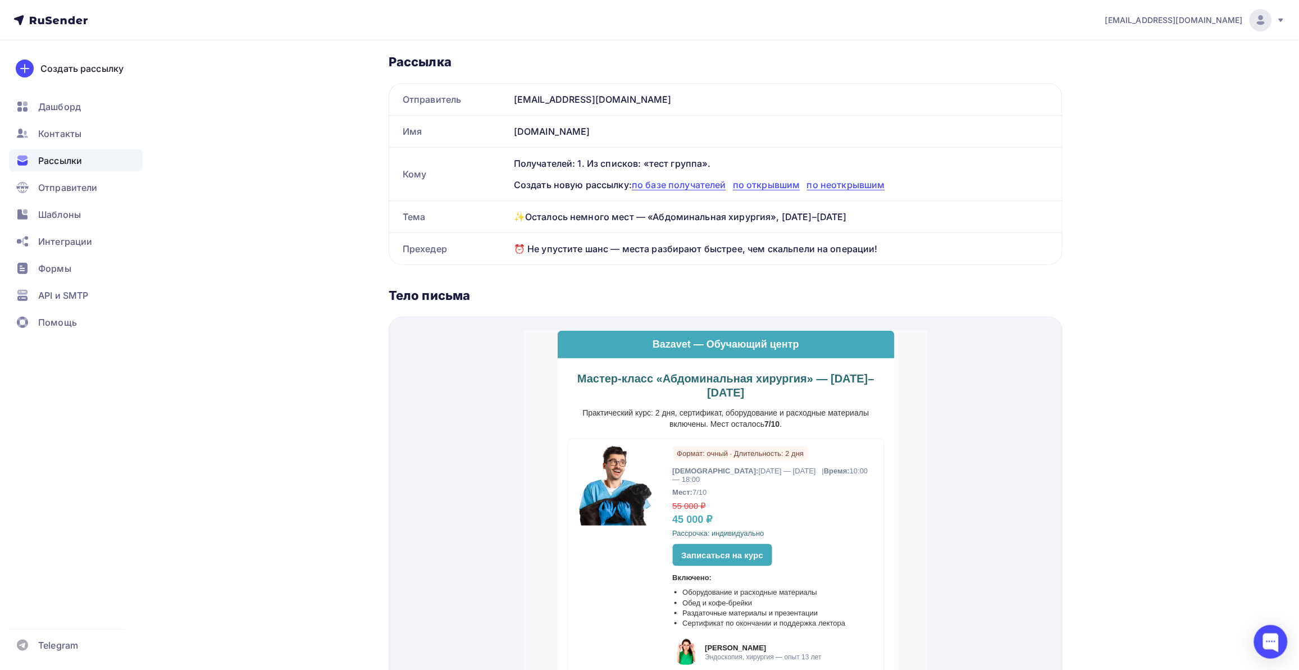
scroll to position [70, 0]
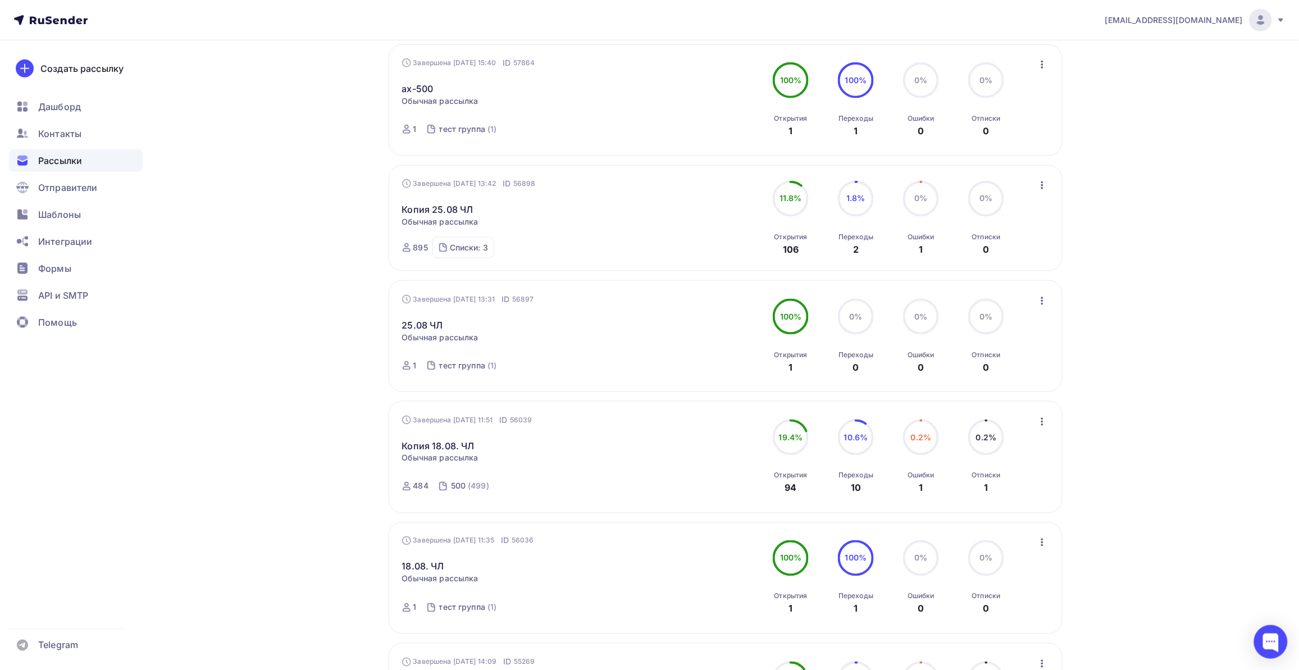
scroll to position [421, 0]
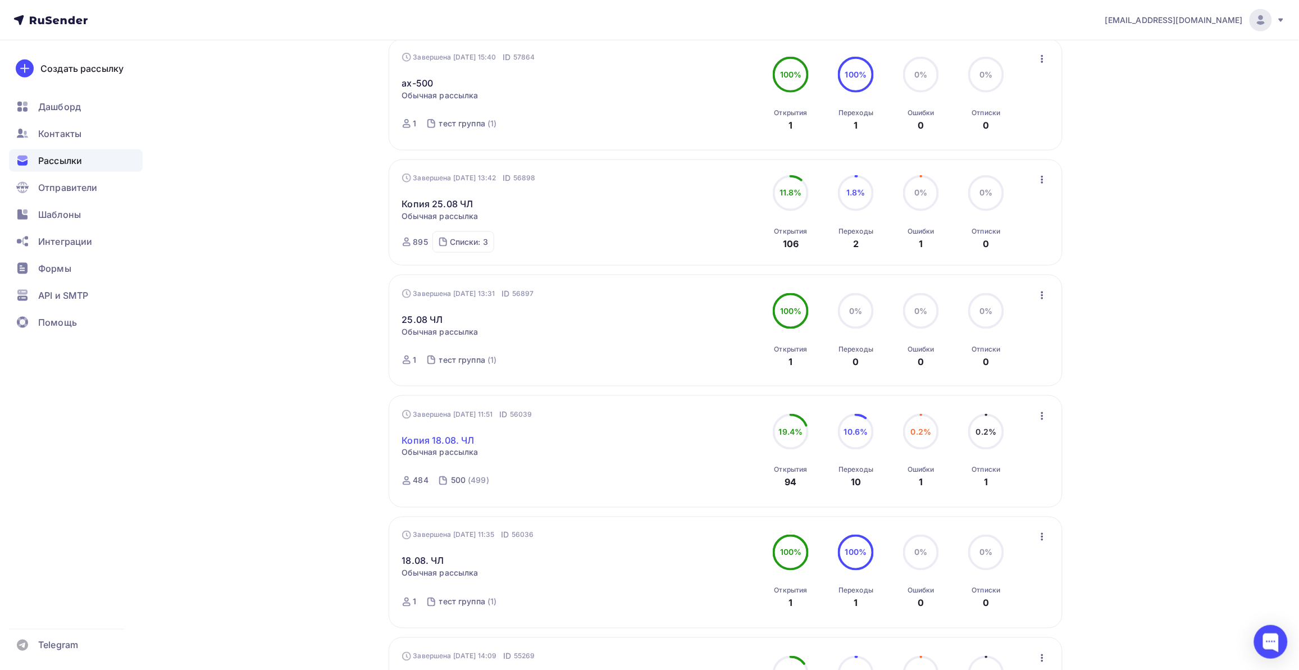
click at [439, 440] on link "Копия 18.08. ЧЛ" at bounding box center [438, 440] width 72 height 13
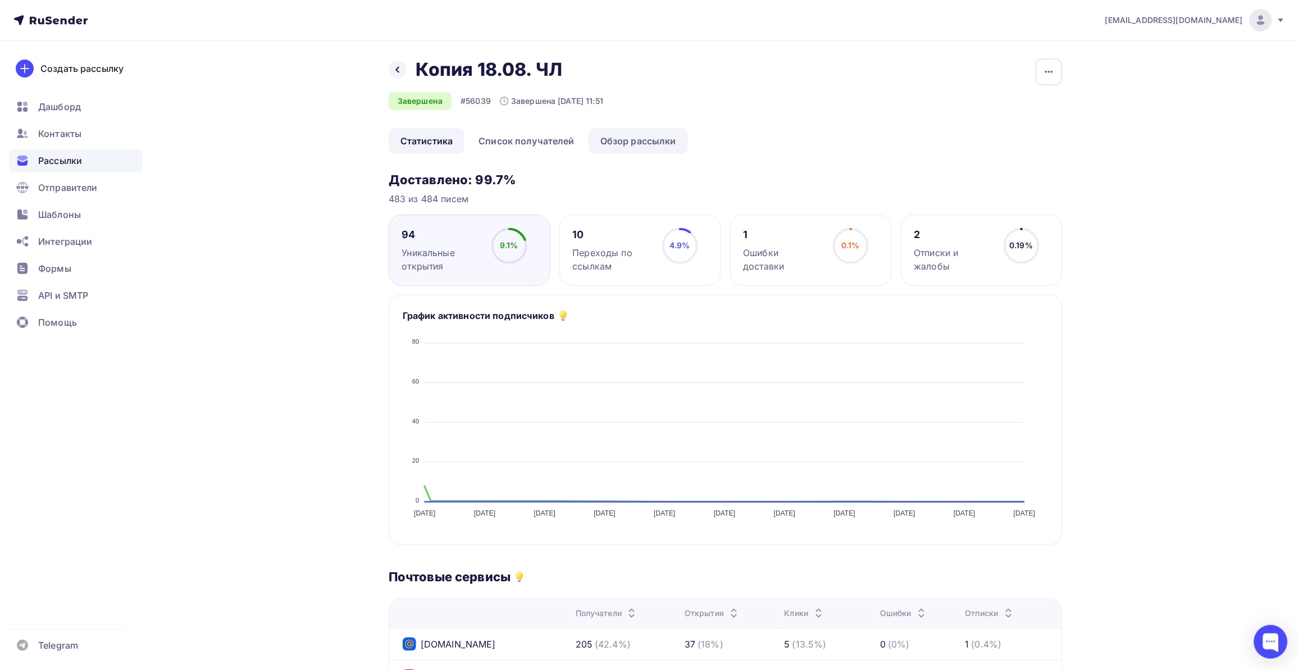
click at [635, 133] on link "Обзор рассылки" at bounding box center [638, 141] width 99 height 26
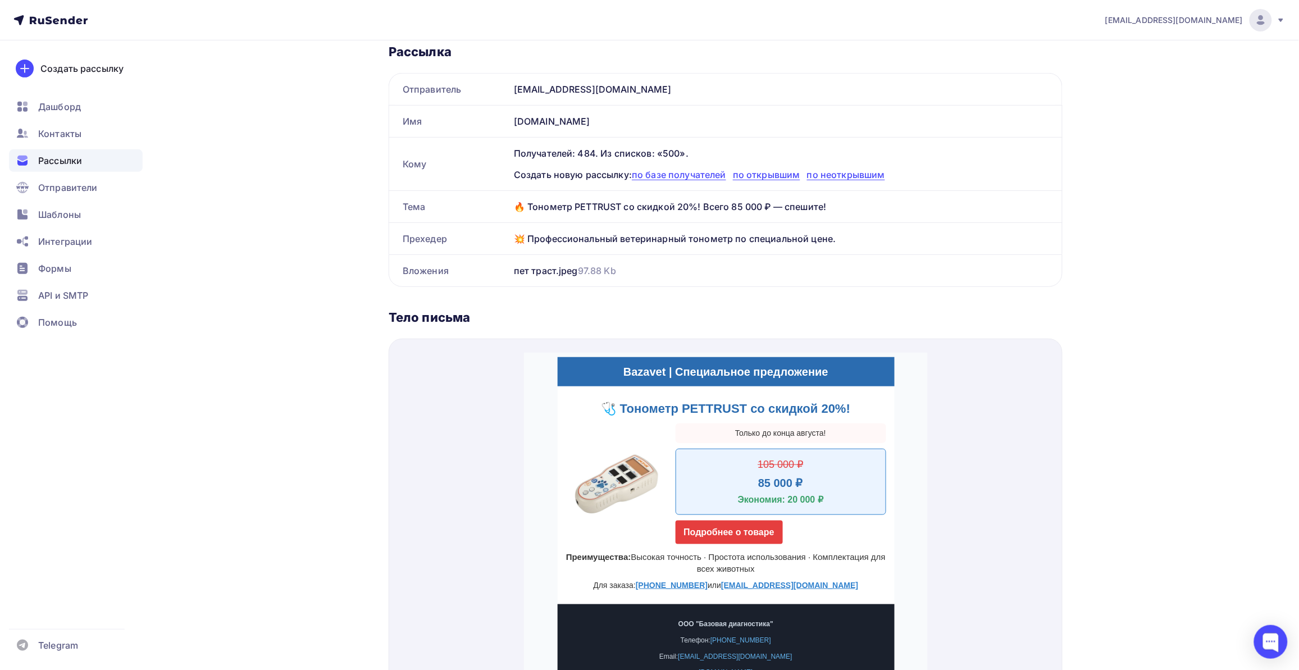
scroll to position [140, 0]
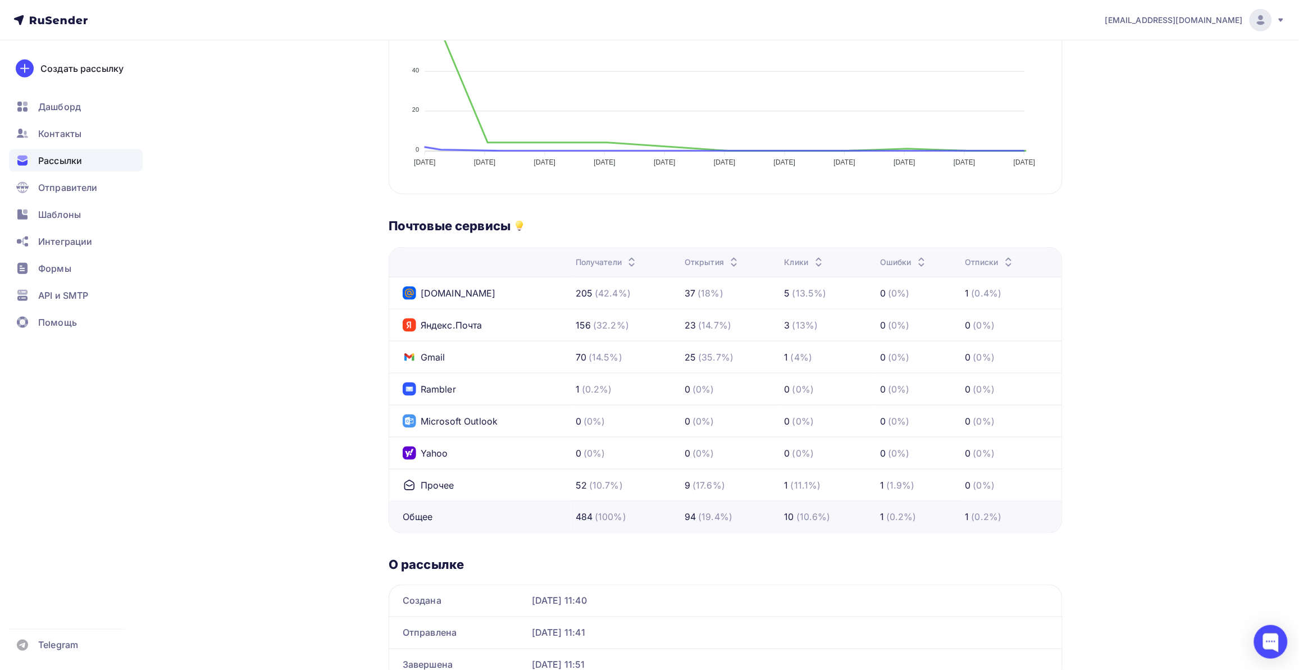
scroll to position [409, 0]
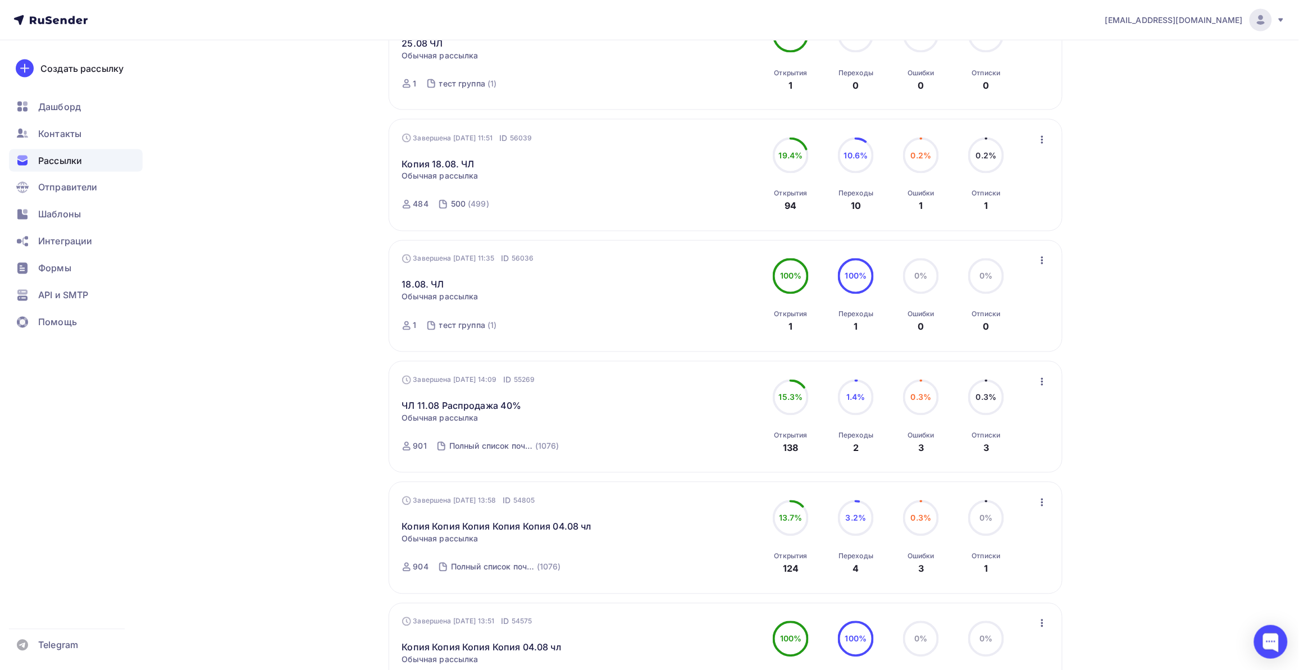
scroll to position [702, 0]
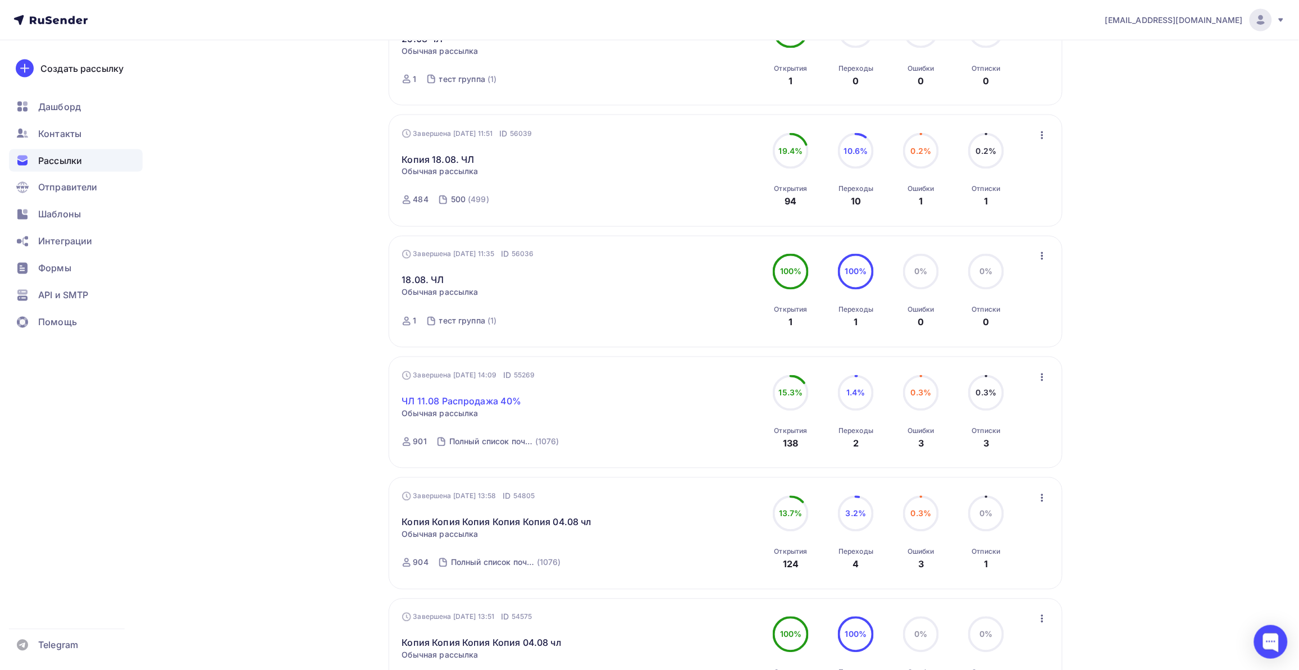
click at [447, 407] on link "ЧЛ 11.08 Распродажа 40%" at bounding box center [462, 401] width 120 height 13
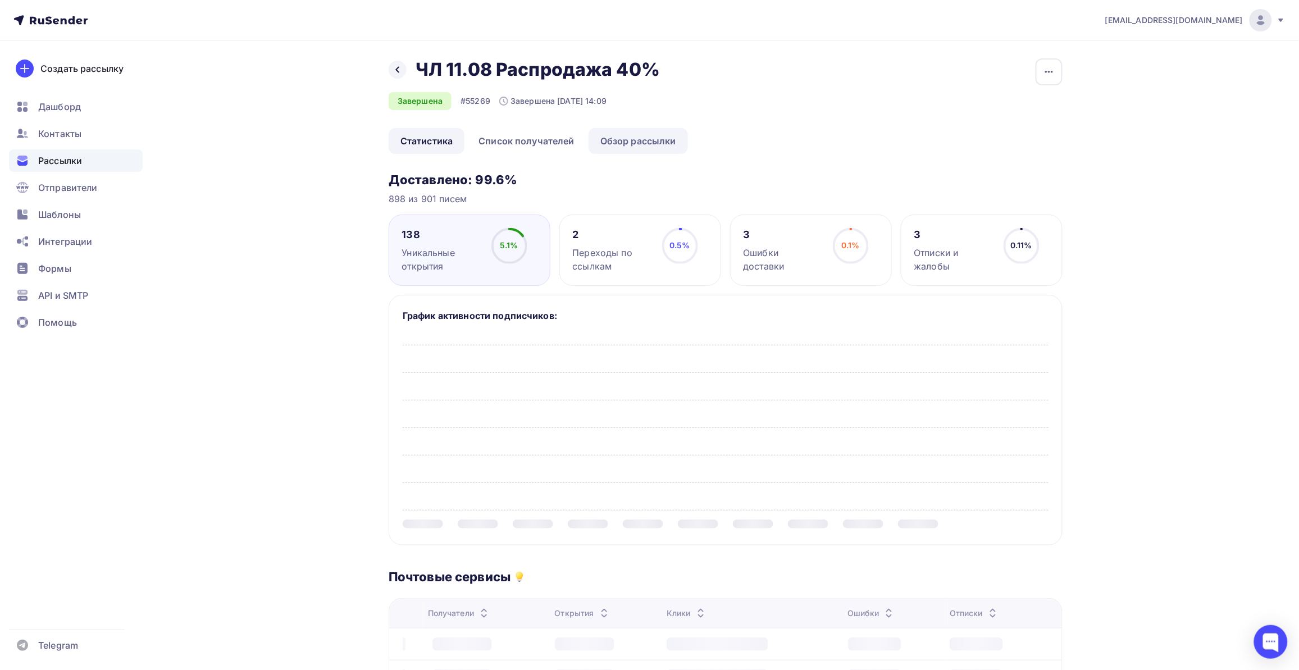
click at [621, 139] on link "Обзор рассылки" at bounding box center [638, 141] width 99 height 26
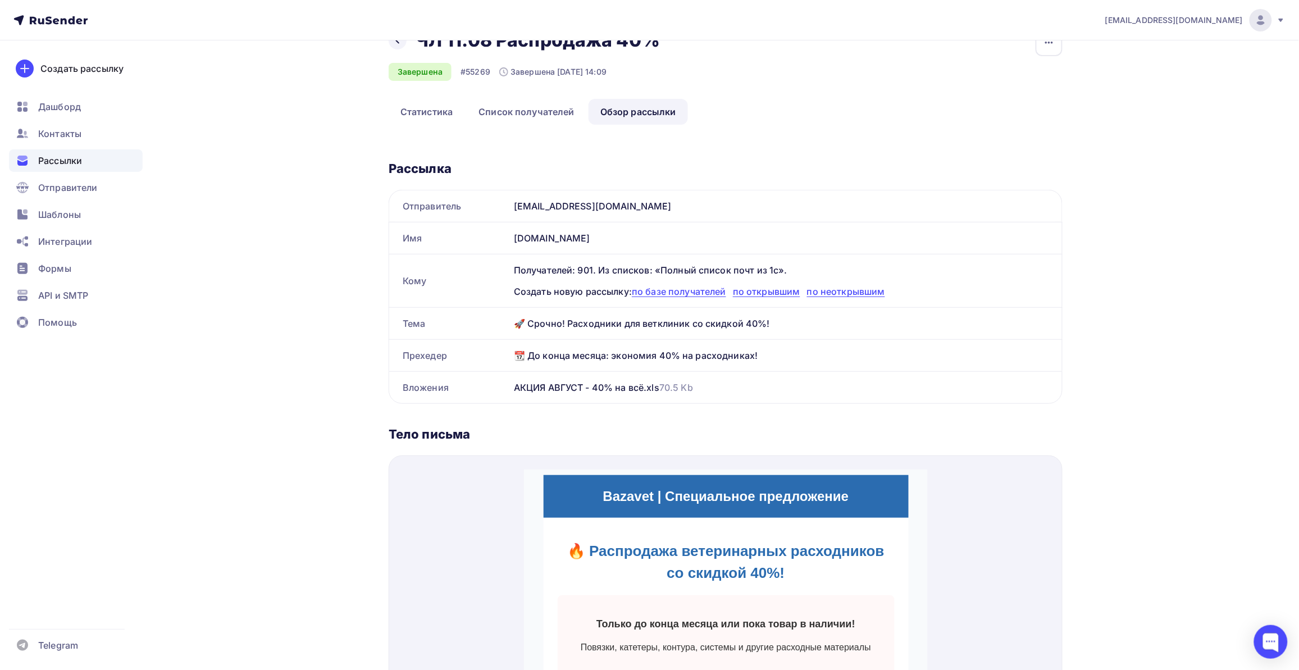
scroll to position [29, 0]
